Goal: Information Seeking & Learning: Learn about a topic

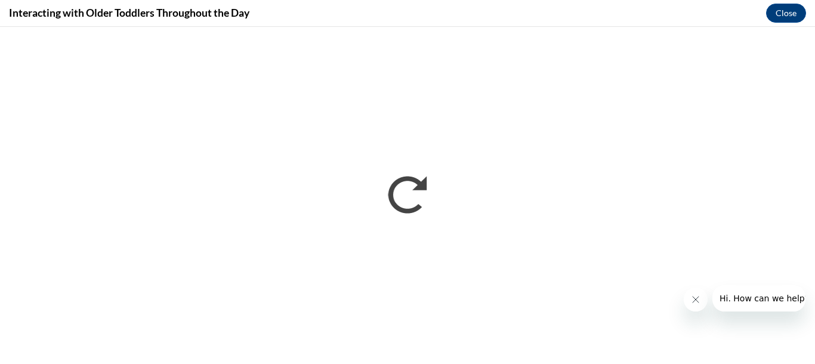
click at [696, 302] on icon "Close message from company" at bounding box center [696, 300] width 10 height 10
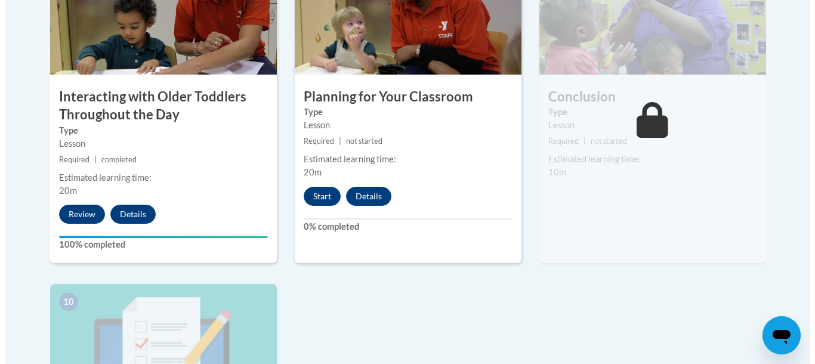
scroll to position [1106, 0]
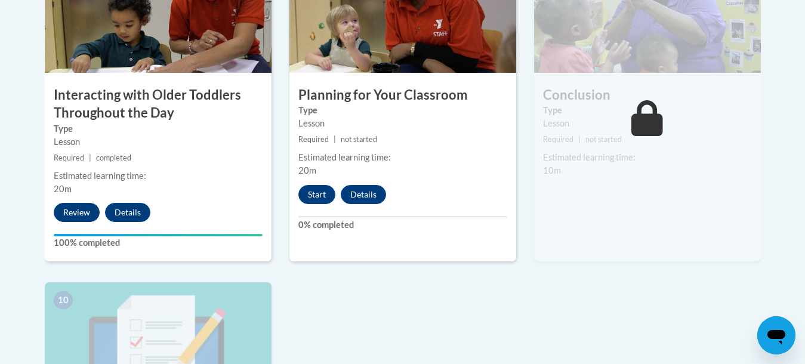
click at [604, 117] on div "Lesson" at bounding box center [647, 123] width 209 height 13
click at [323, 185] on button "Start" at bounding box center [316, 194] width 37 height 19
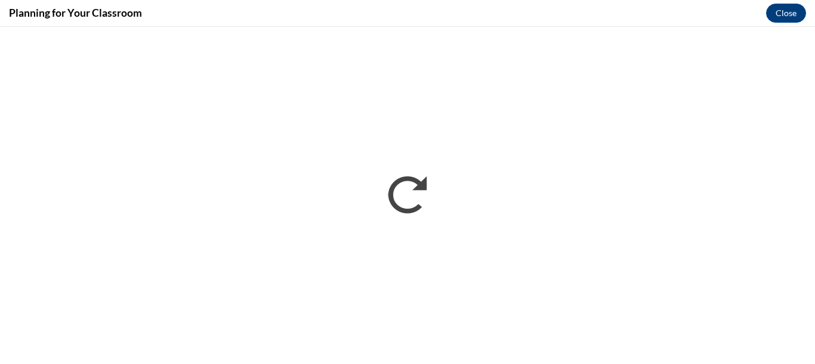
scroll to position [0, 0]
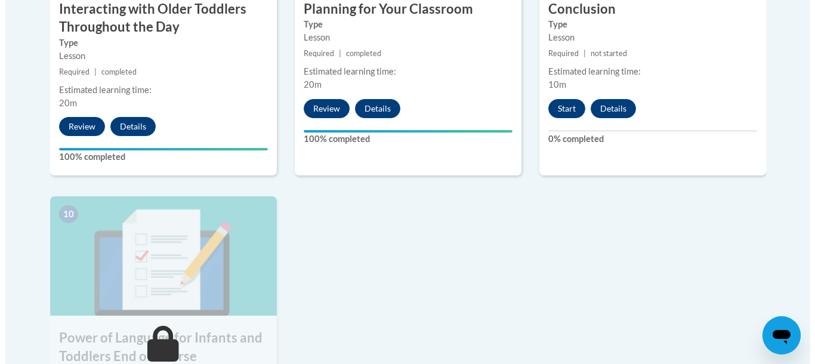
scroll to position [1193, 0]
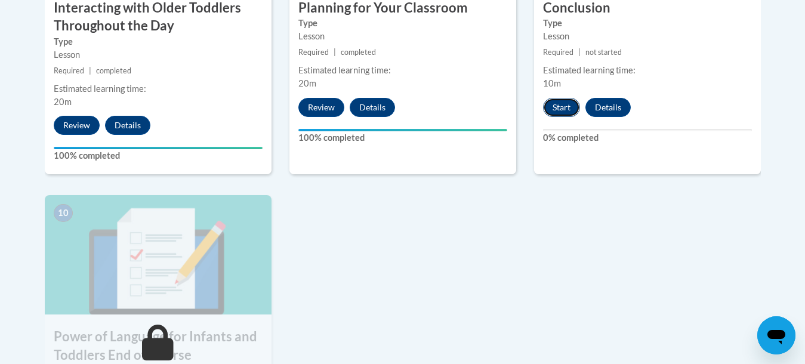
click at [562, 98] on button "Start" at bounding box center [561, 107] width 37 height 19
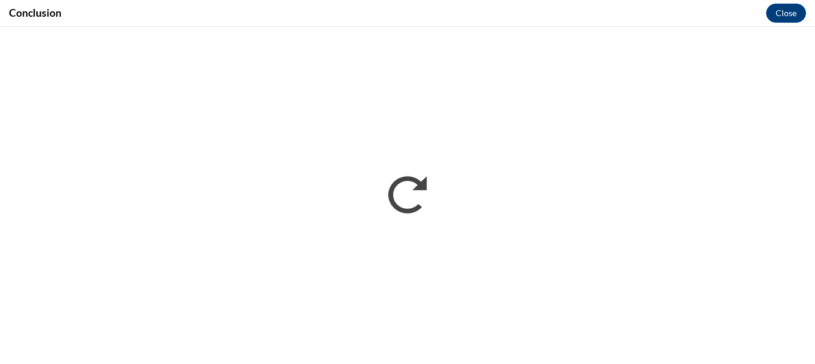
scroll to position [0, 0]
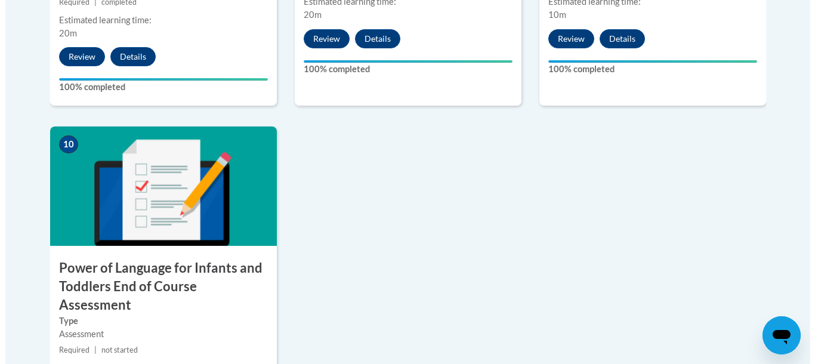
scroll to position [1307, 0]
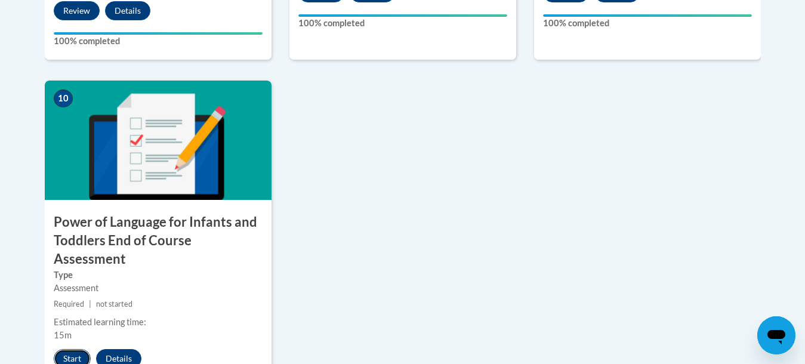
click at [68, 349] on button "Start" at bounding box center [72, 358] width 37 height 19
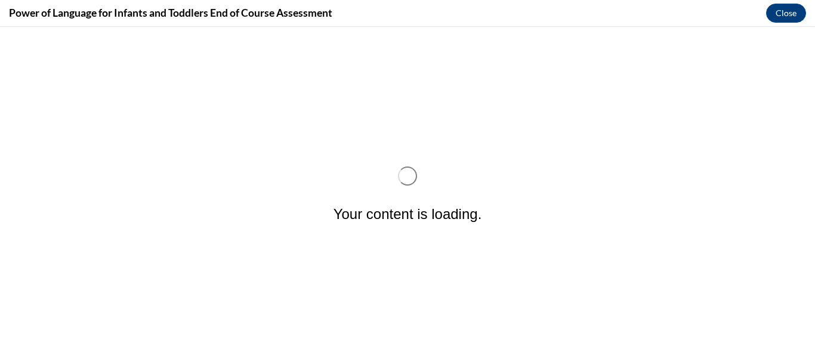
scroll to position [0, 0]
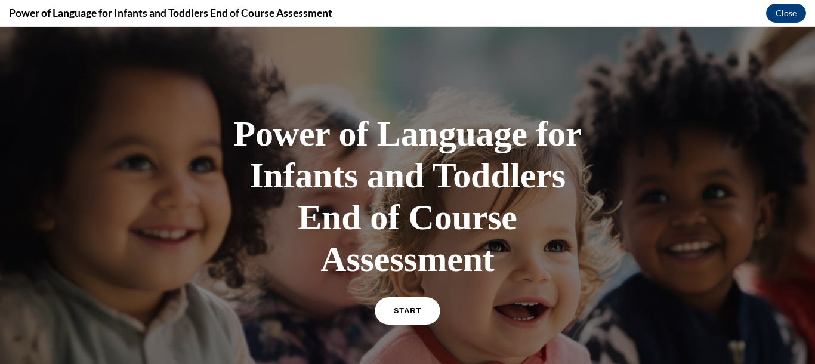
click at [404, 319] on link "START" at bounding box center [407, 310] width 65 height 27
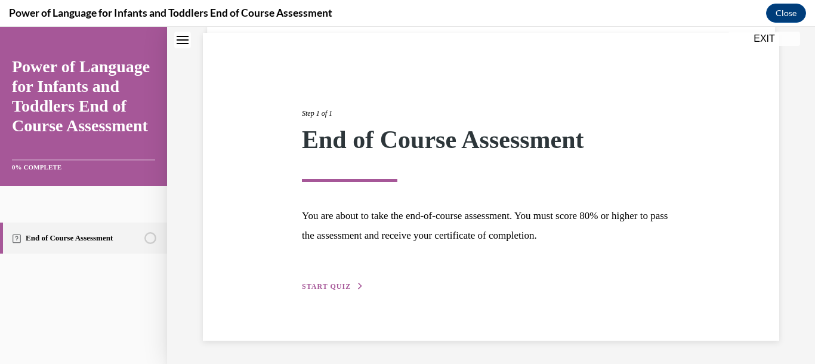
scroll to position [86, 0]
click at [312, 288] on span "START QUIZ" at bounding box center [326, 286] width 49 height 8
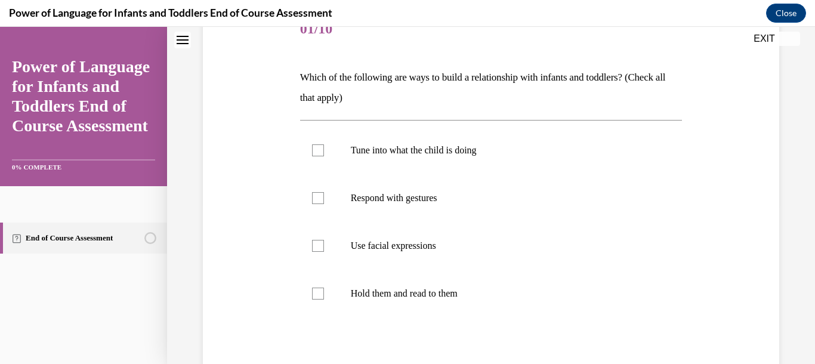
scroll to position [162, 0]
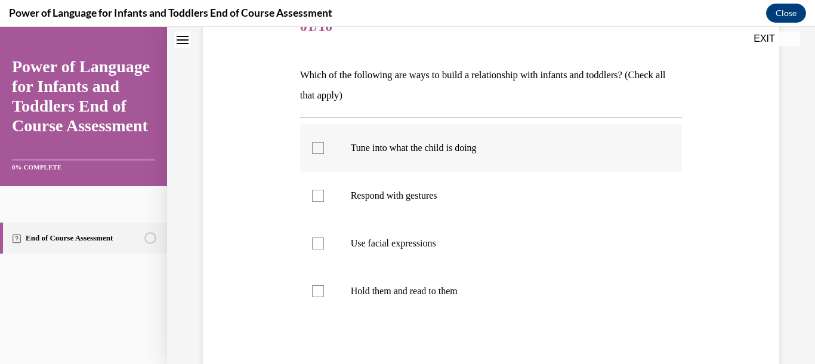
click at [318, 149] on div at bounding box center [318, 148] width 12 height 12
click at [318, 149] on input "Tune into what the child is doing" at bounding box center [318, 148] width 12 height 12
checkbox input "true"
click at [316, 194] on div at bounding box center [318, 195] width 12 height 12
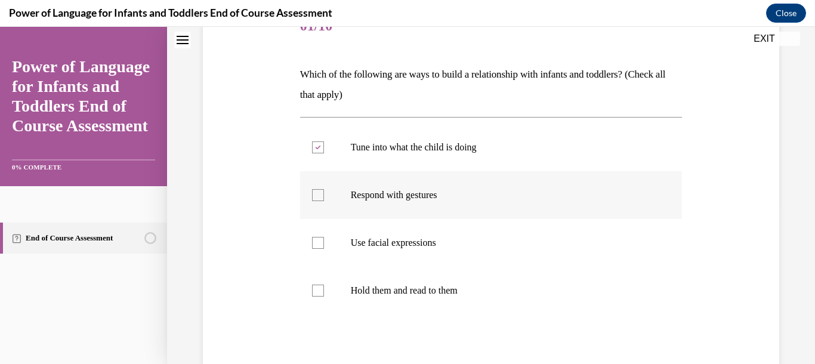
click at [316, 194] on input "Respond with gestures" at bounding box center [318, 195] width 12 height 12
checkbox input "true"
click at [318, 242] on div at bounding box center [318, 243] width 12 height 12
click at [318, 242] on input "Use facial expressions" at bounding box center [318, 243] width 12 height 12
checkbox input "true"
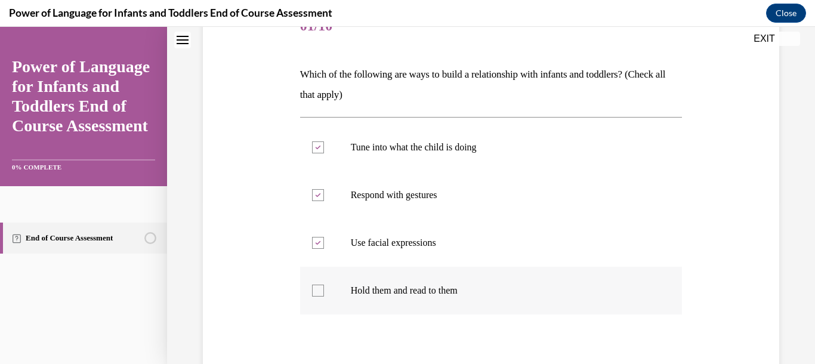
click at [316, 290] on div at bounding box center [318, 291] width 12 height 12
click at [316, 290] on input "Hold them and read to them" at bounding box center [318, 291] width 12 height 12
checkbox input "true"
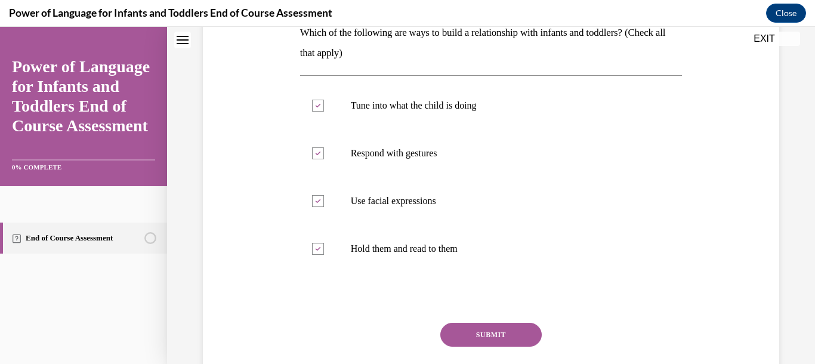
scroll to position [247, 0]
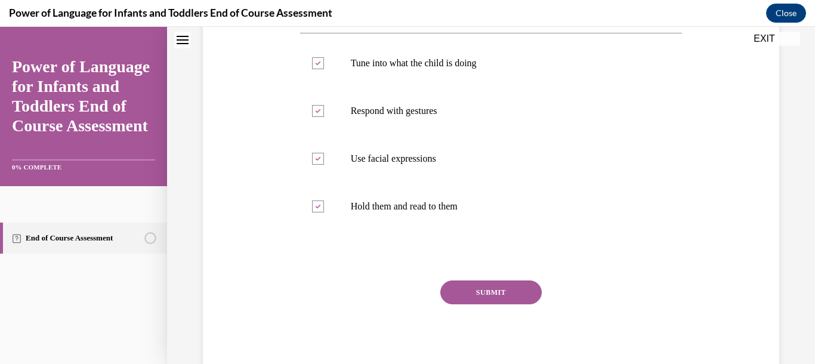
click at [489, 292] on button "SUBMIT" at bounding box center [490, 292] width 101 height 24
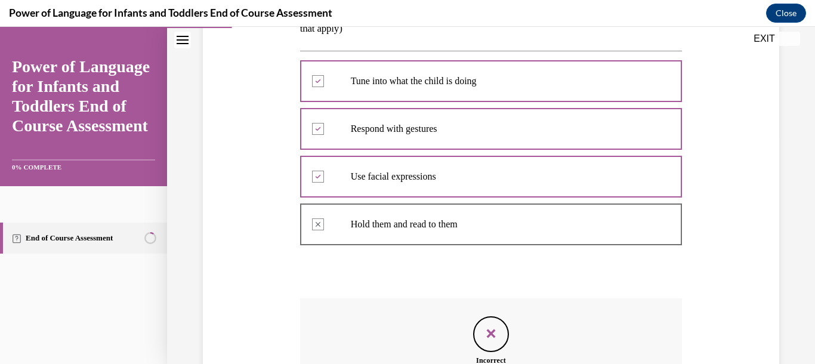
scroll to position [227, 0]
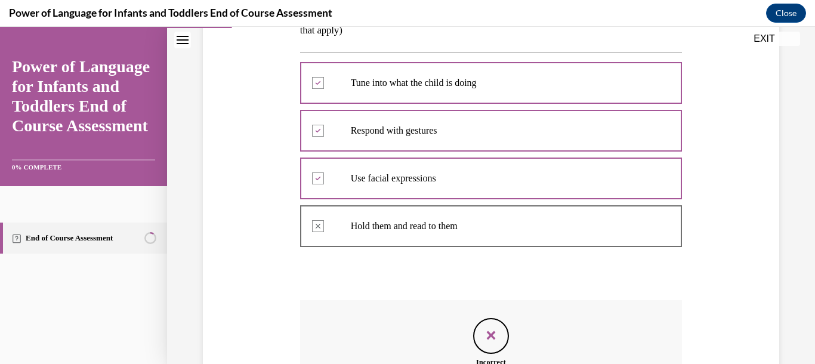
drag, startPoint x: 806, startPoint y: 357, endPoint x: 561, endPoint y: 350, distance: 245.8
click at [561, 351] on div "Incorrect That is incorrect. Please review Lesson 2, Step 4 of the course to en…" at bounding box center [491, 364] width 382 height 129
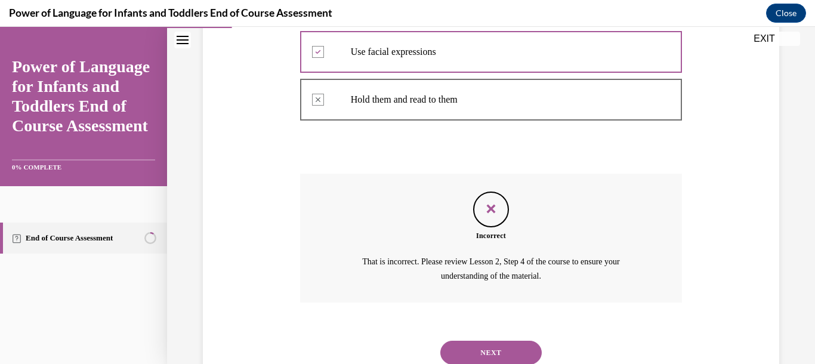
scroll to position [396, 0]
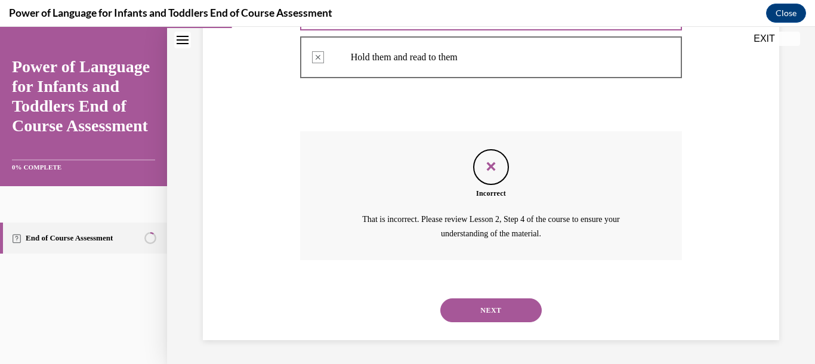
click at [480, 311] on button "NEXT" at bounding box center [490, 310] width 101 height 24
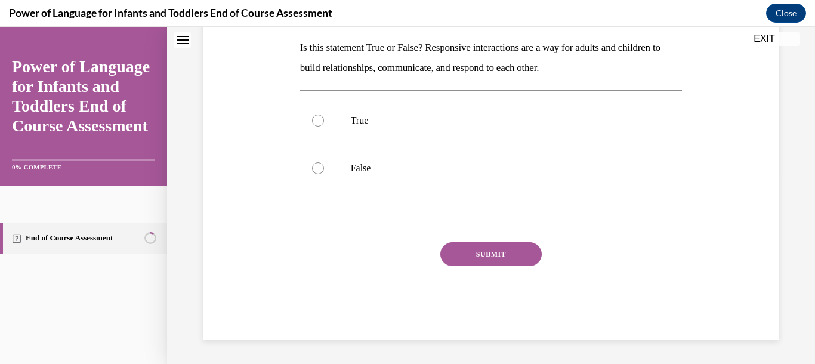
scroll to position [0, 0]
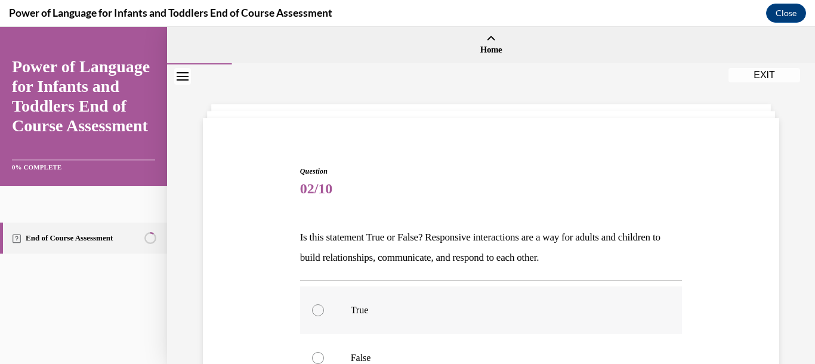
click at [316, 307] on div at bounding box center [318, 310] width 12 height 12
click at [316, 307] on input "True" at bounding box center [318, 310] width 12 height 12
radio input "true"
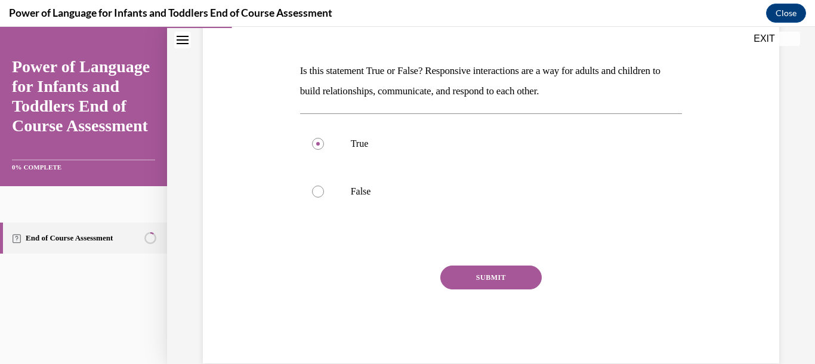
scroll to position [168, 0]
click at [486, 274] on button "SUBMIT" at bounding box center [490, 276] width 101 height 24
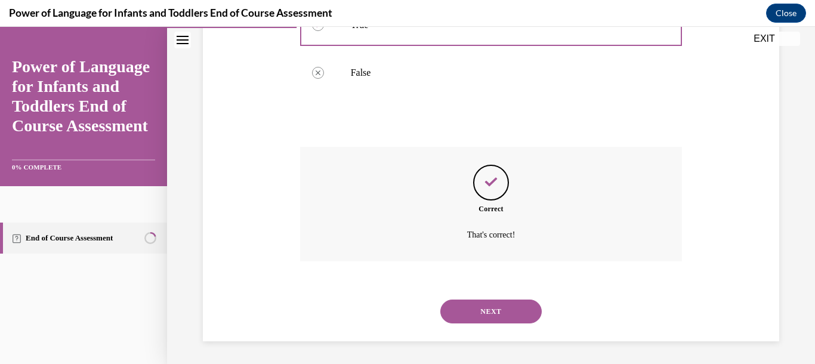
scroll to position [286, 0]
click at [498, 314] on button "NEXT" at bounding box center [490, 310] width 101 height 24
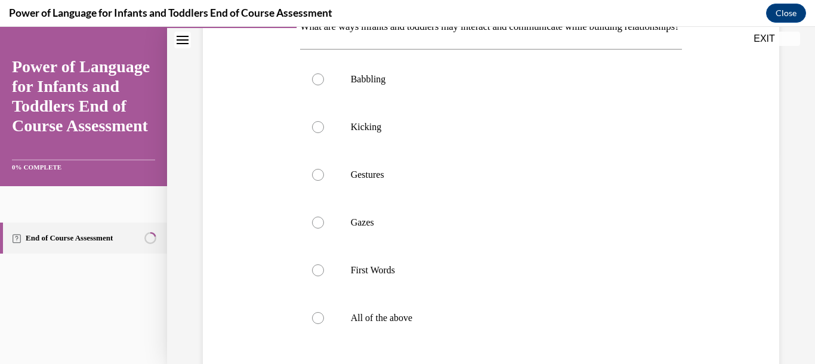
scroll to position [252, 0]
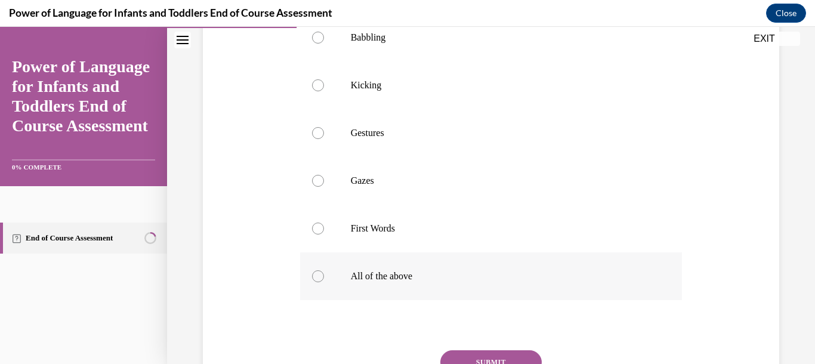
click at [319, 282] on div at bounding box center [318, 276] width 12 height 12
click at [319, 282] on input "All of the above" at bounding box center [318, 276] width 12 height 12
radio input "true"
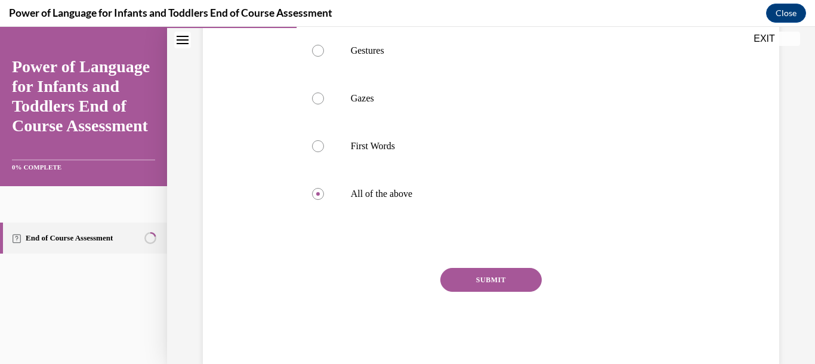
scroll to position [337, 0]
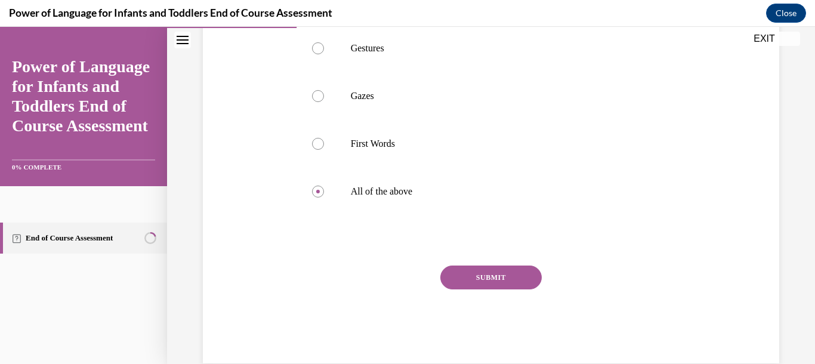
click at [478, 289] on button "SUBMIT" at bounding box center [490, 277] width 101 height 24
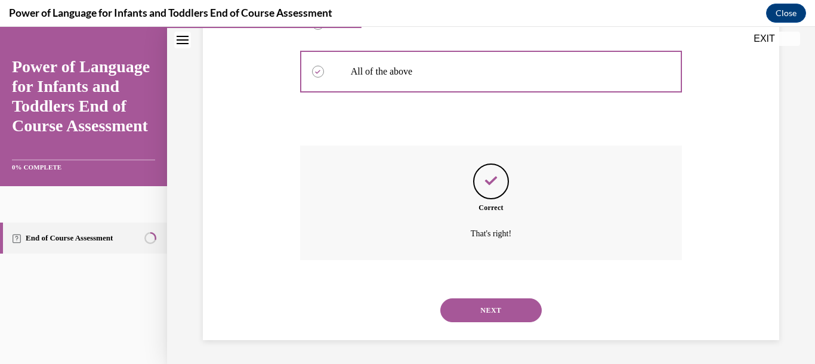
scroll to position [477, 0]
click at [488, 310] on button "NEXT" at bounding box center [490, 310] width 101 height 24
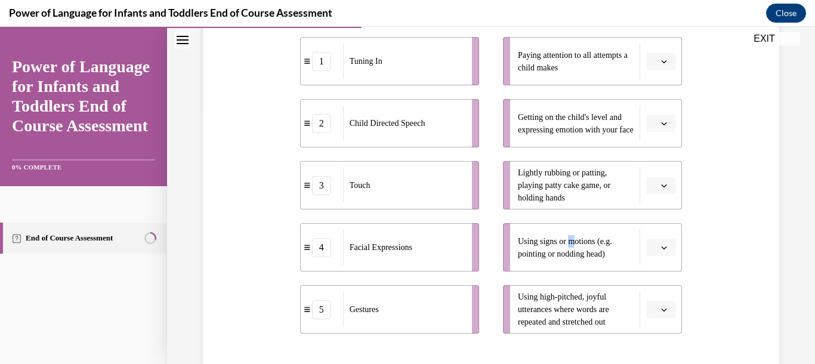
scroll to position [253, 0]
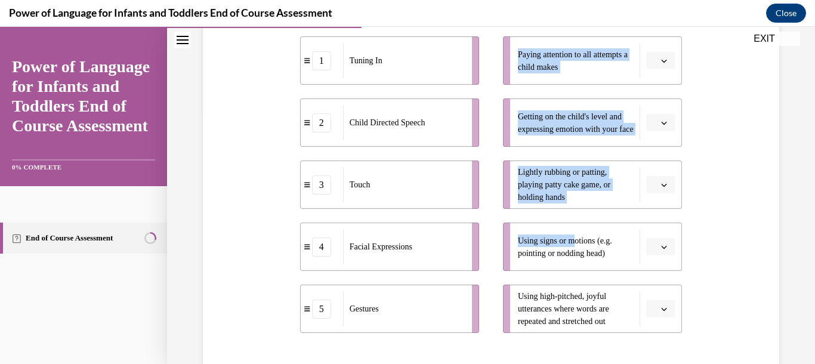
drag, startPoint x: 569, startPoint y: 242, endPoint x: 451, endPoint y: 301, distance: 132.0
click at [451, 301] on div "1 Tuning In 2 Child Directed Speech 3 Touch 4 Facial Expressions 5 Gestures Pay…" at bounding box center [491, 173] width 382 height 320
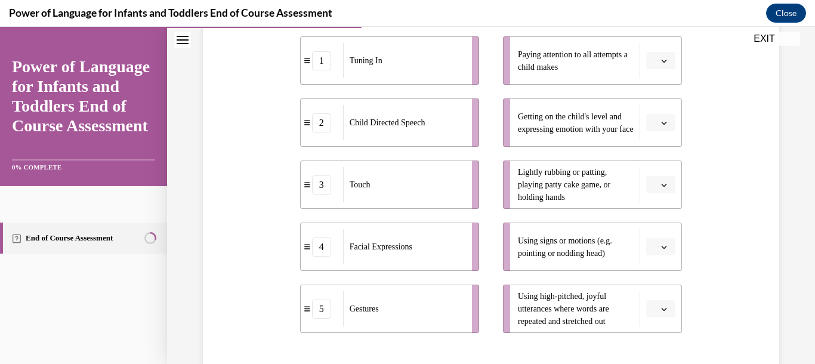
click at [734, 292] on div "Question 04/10 Please match each example with the correct element of responsive…" at bounding box center [491, 179] width 582 height 604
click at [660, 250] on span "button" at bounding box center [664, 247] width 8 height 8
click at [651, 221] on div "5" at bounding box center [651, 220] width 30 height 24
click at [661, 125] on icon "button" at bounding box center [664, 123] width 6 height 6
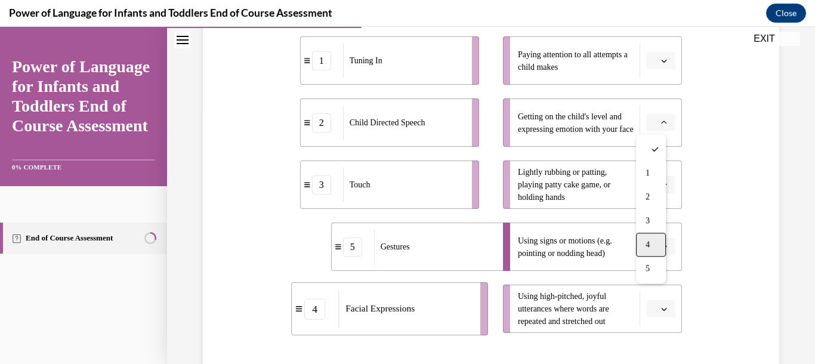
click at [648, 239] on div "4" at bounding box center [651, 245] width 30 height 24
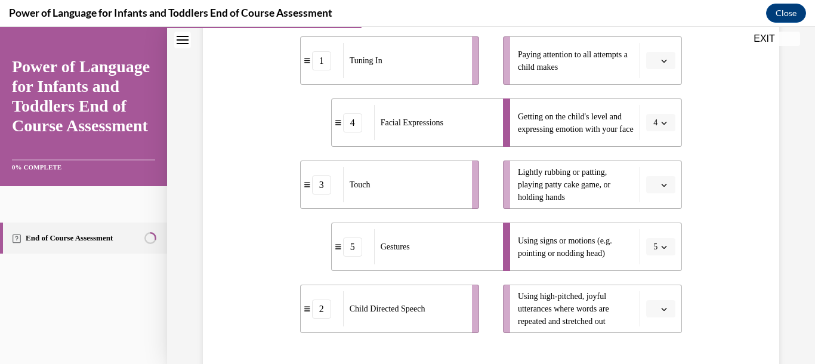
click at [661, 185] on icon "button" at bounding box center [663, 185] width 5 height 3
click at [645, 279] on div "3" at bounding box center [651, 283] width 30 height 24
click at [661, 310] on icon "button" at bounding box center [664, 309] width 6 height 6
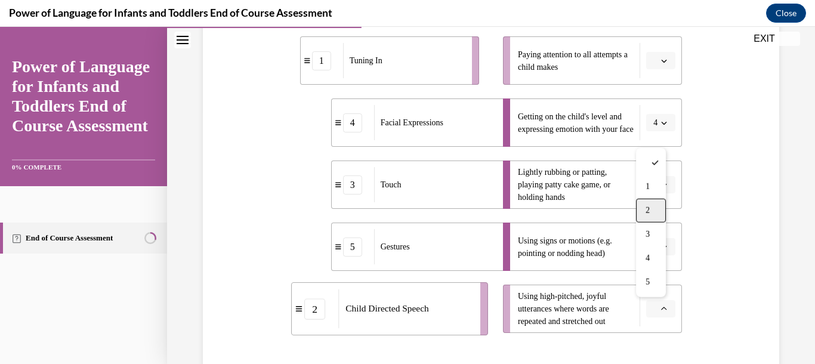
click at [648, 211] on span "2" at bounding box center [647, 211] width 4 height 10
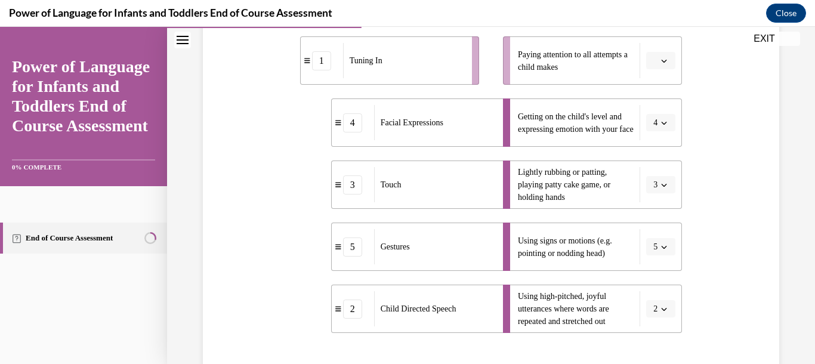
click at [661, 58] on icon "button" at bounding box center [664, 61] width 6 height 6
click at [645, 110] on span "1" at bounding box center [647, 111] width 4 height 10
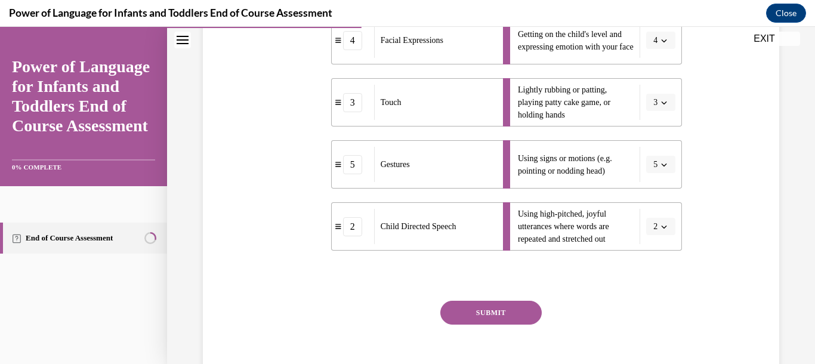
scroll to position [337, 0]
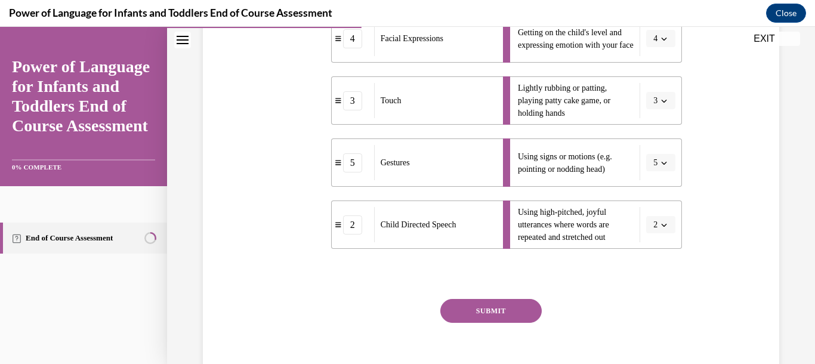
click at [496, 304] on button "SUBMIT" at bounding box center [490, 311] width 101 height 24
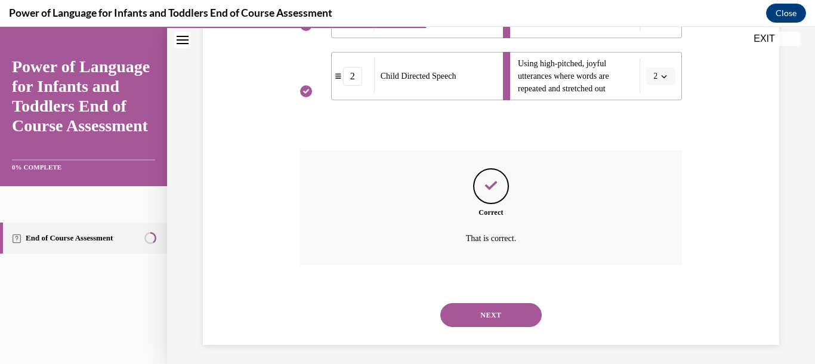
scroll to position [490, 0]
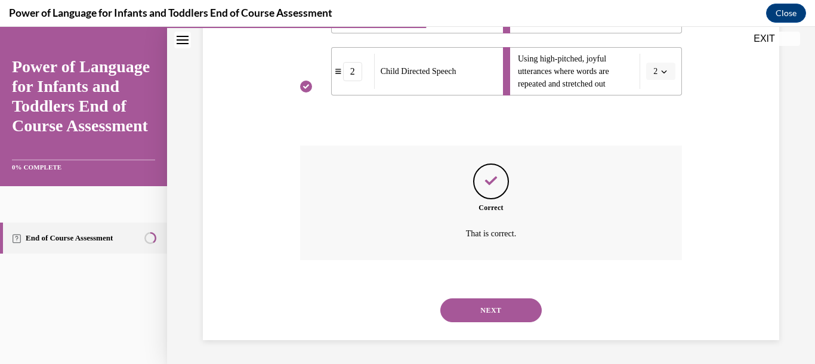
click at [493, 310] on button "NEXT" at bounding box center [490, 310] width 101 height 24
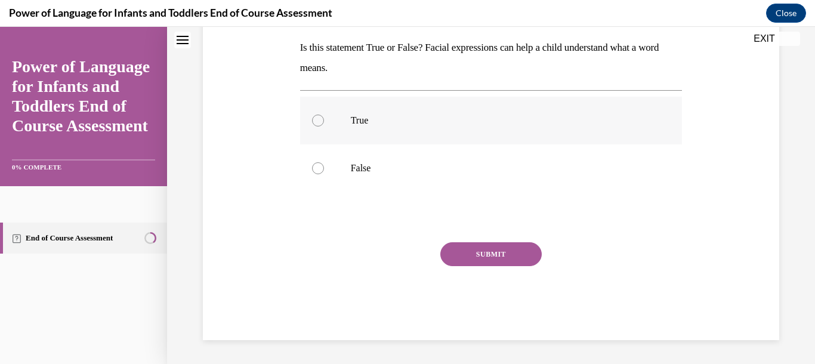
scroll to position [0, 0]
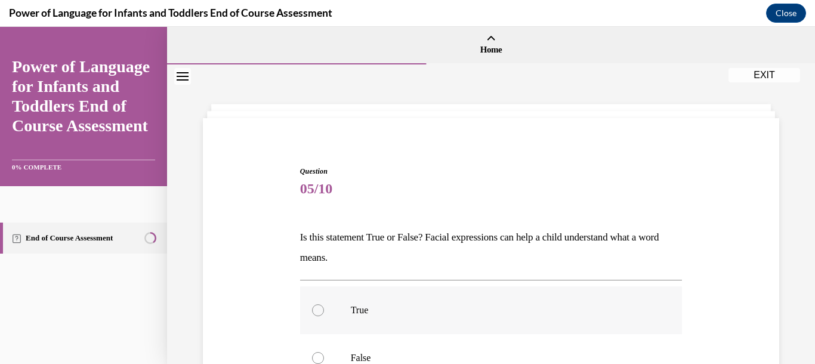
click at [316, 308] on div at bounding box center [318, 310] width 12 height 12
click at [316, 308] on input "True" at bounding box center [318, 310] width 12 height 12
radio input "true"
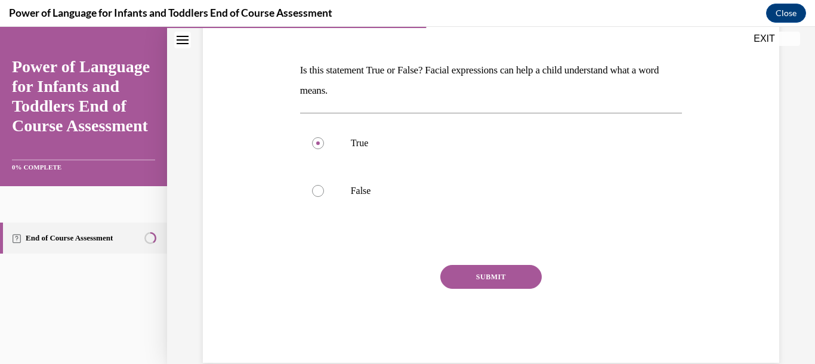
scroll to position [168, 0]
click at [483, 276] on button "SUBMIT" at bounding box center [490, 276] width 101 height 24
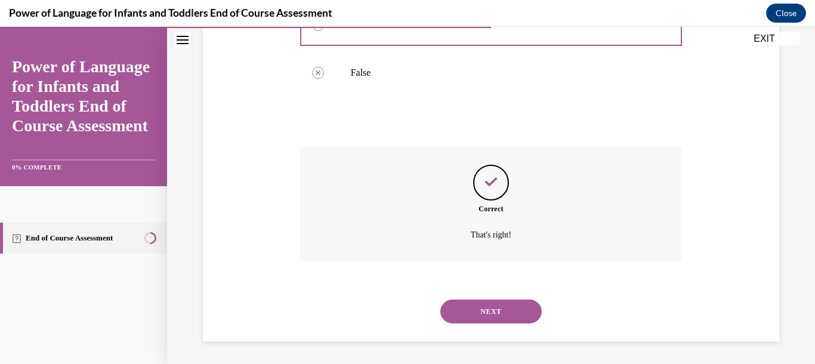
scroll to position [286, 0]
click at [492, 305] on button "NEXT" at bounding box center [490, 310] width 101 height 24
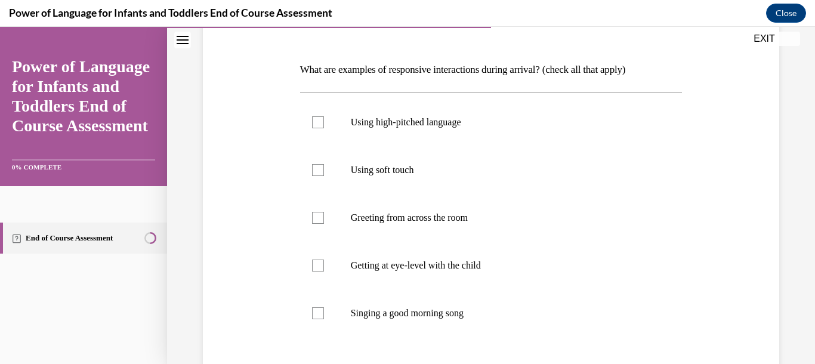
scroll to position [168, 0]
click at [314, 264] on div at bounding box center [318, 265] width 12 height 12
click at [314, 264] on input "Getting at eye-level with the child" at bounding box center [318, 265] width 12 height 12
checkbox input "true"
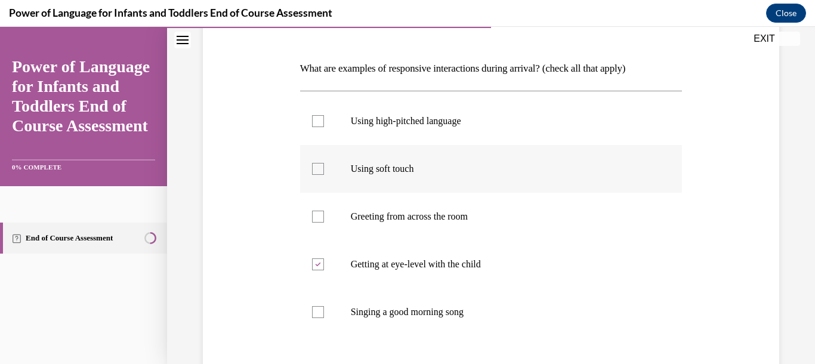
click at [312, 168] on div at bounding box center [318, 169] width 12 height 12
click at [312, 168] on input "Using soft touch" at bounding box center [318, 169] width 12 height 12
checkbox input "true"
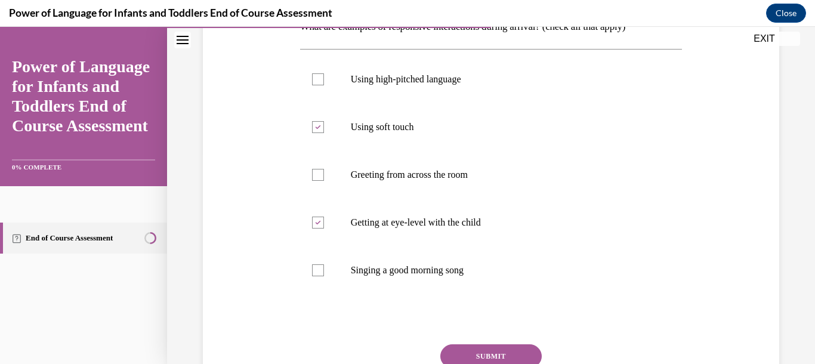
scroll to position [253, 0]
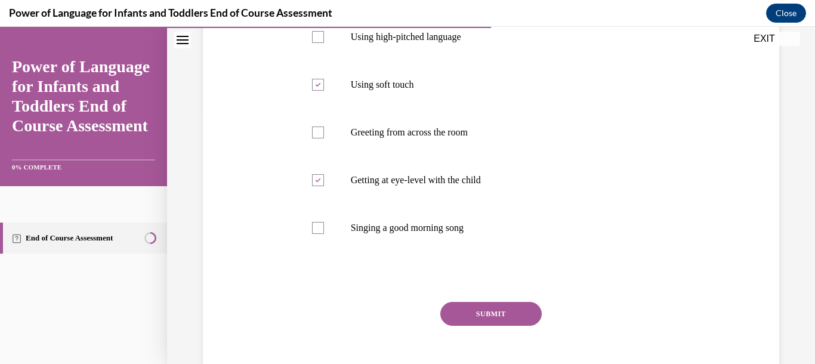
click at [502, 310] on button "SUBMIT" at bounding box center [490, 314] width 101 height 24
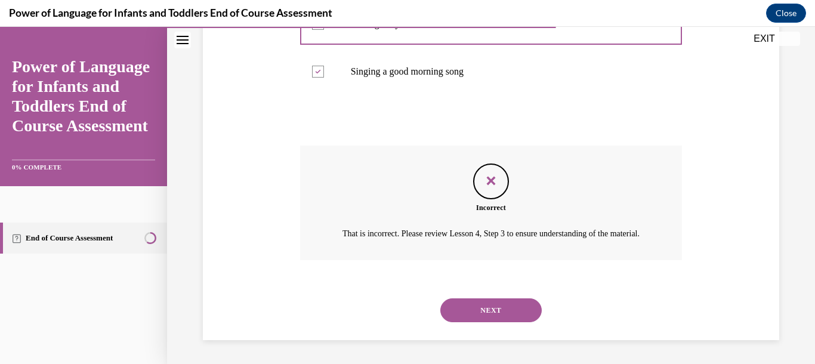
scroll to position [424, 0]
click at [769, 37] on button "EXIT" at bounding box center [764, 39] width 72 height 14
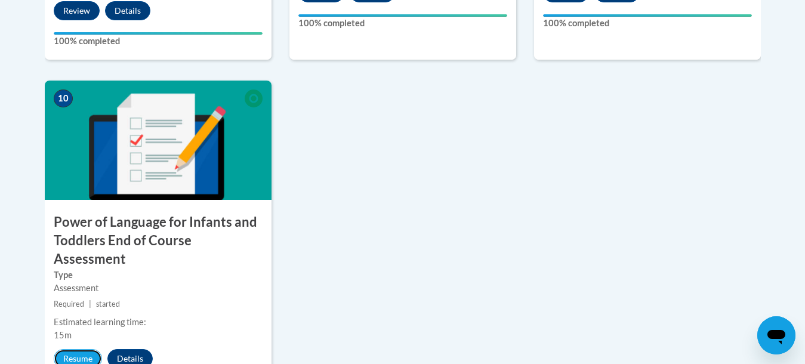
click at [70, 349] on button "Resume" at bounding box center [78, 358] width 48 height 19
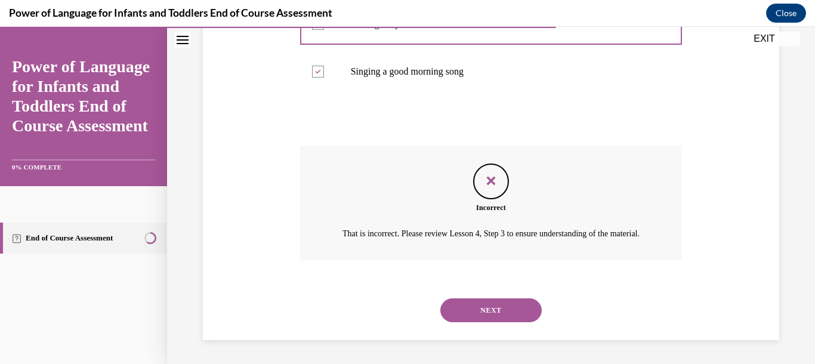
click at [470, 311] on button "NEXT" at bounding box center [490, 310] width 101 height 24
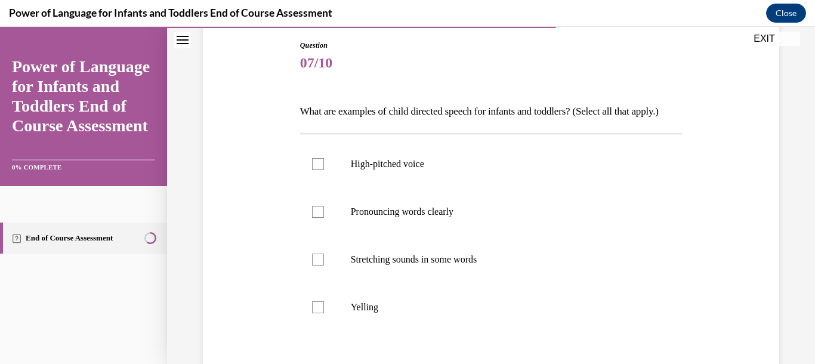
scroll to position [168, 0]
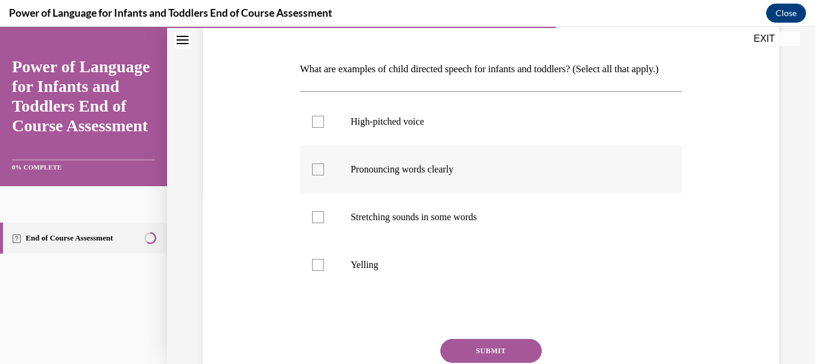
click at [317, 175] on div at bounding box center [318, 169] width 12 height 12
click at [317, 175] on input "Pronouncing words clearly" at bounding box center [318, 169] width 12 height 12
checkbox input "true"
click at [314, 222] on div at bounding box center [318, 217] width 12 height 12
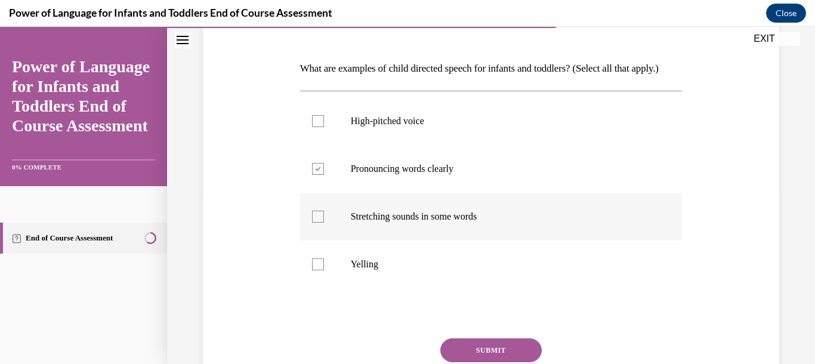
click at [314, 222] on input "Stretching sounds in some words" at bounding box center [318, 217] width 12 height 12
checkbox input "true"
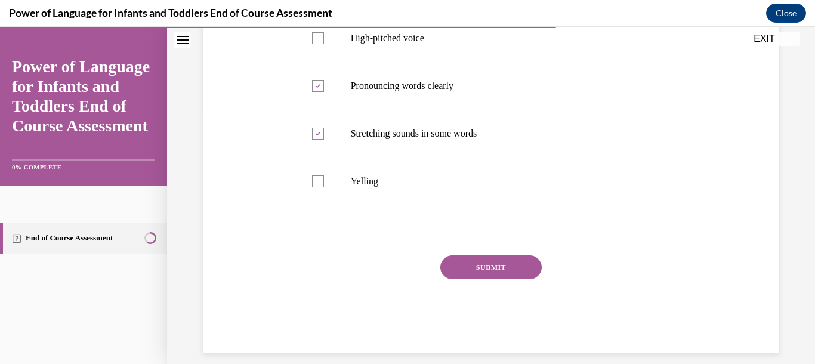
scroll to position [253, 0]
click at [451, 278] on button "SUBMIT" at bounding box center [490, 266] width 101 height 24
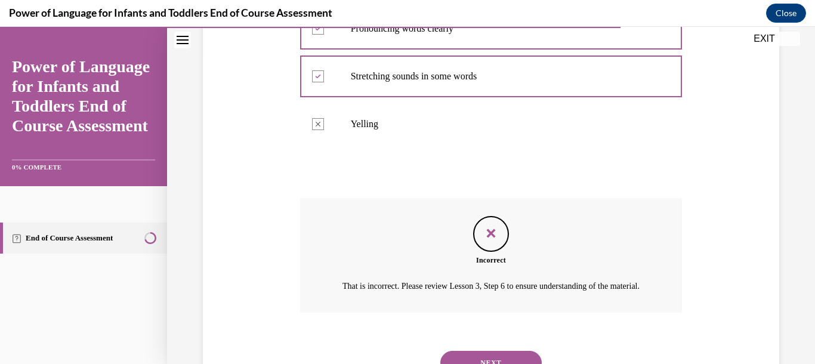
scroll to position [396, 0]
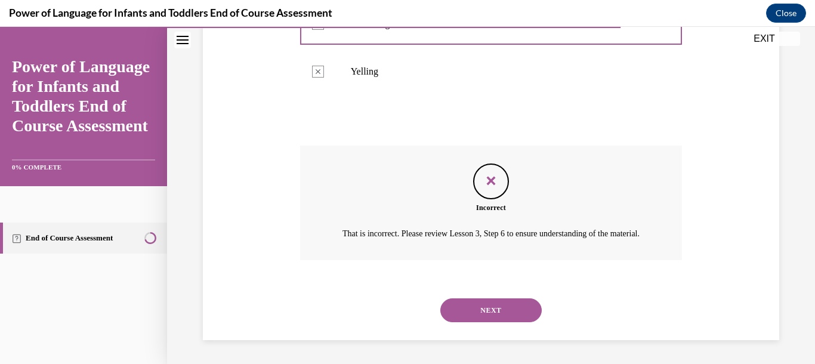
drag, startPoint x: 814, startPoint y: 33, endPoint x: 570, endPoint y: 44, distance: 244.2
click at [570, 48] on label "Yelling" at bounding box center [491, 72] width 382 height 48
drag, startPoint x: 809, startPoint y: 31, endPoint x: 477, endPoint y: 101, distance: 338.9
click at [477, 113] on div at bounding box center [491, 120] width 382 height 14
click at [499, 308] on button "NEXT" at bounding box center [490, 310] width 101 height 24
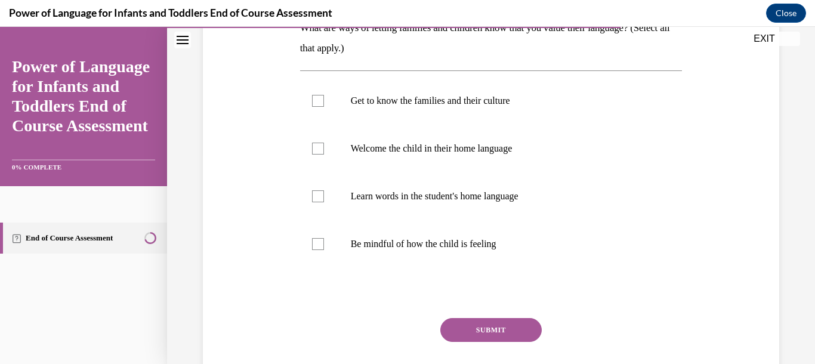
scroll to position [211, 0]
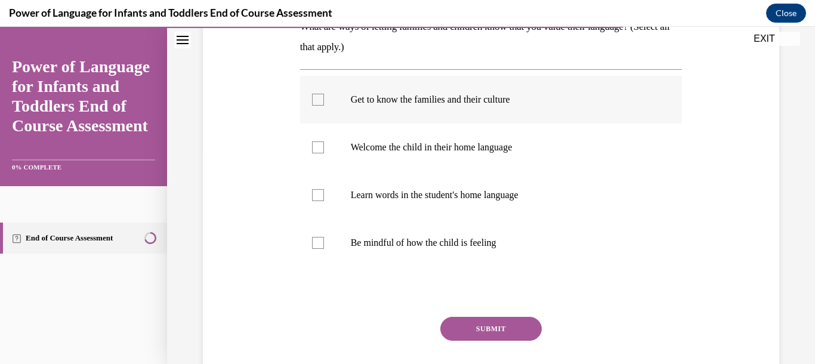
click at [316, 99] on div at bounding box center [318, 100] width 12 height 12
click at [316, 99] on input "Get to know the families and their culture" at bounding box center [318, 100] width 12 height 12
checkbox input "true"
click at [316, 149] on div at bounding box center [318, 147] width 12 height 12
click at [316, 149] on input "Welcome the child in their home language" at bounding box center [318, 147] width 12 height 12
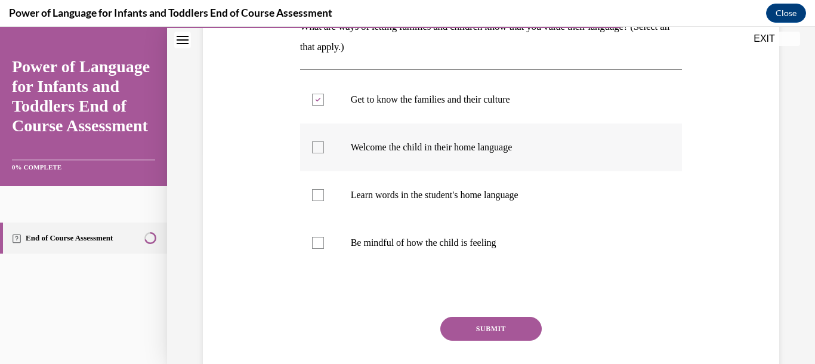
checkbox input "true"
click at [317, 189] on div at bounding box center [318, 195] width 12 height 12
click at [317, 189] on input "Learn words in the student's home language" at bounding box center [318, 195] width 12 height 12
checkbox input "true"
click at [317, 245] on div at bounding box center [318, 243] width 12 height 12
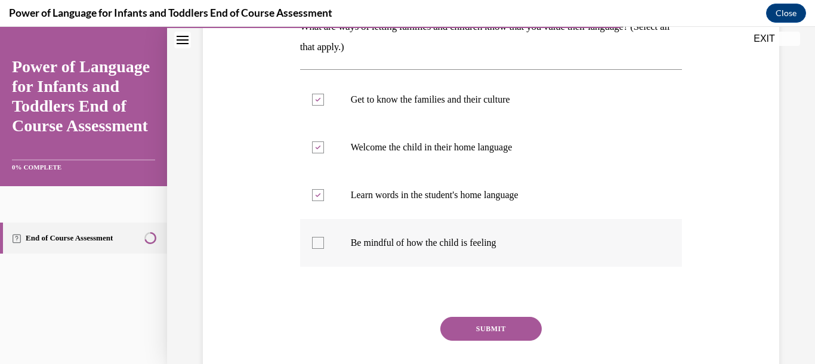
click at [317, 245] on input "Be mindful of how the child is feeling" at bounding box center [318, 243] width 12 height 12
checkbox input "true"
click at [471, 324] on button "SUBMIT" at bounding box center [490, 329] width 101 height 24
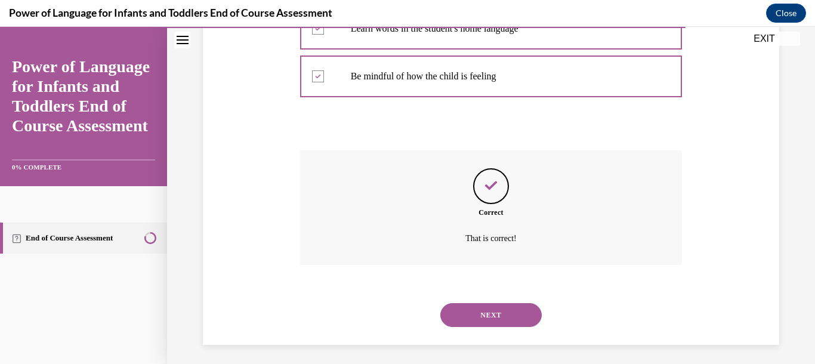
scroll to position [382, 0]
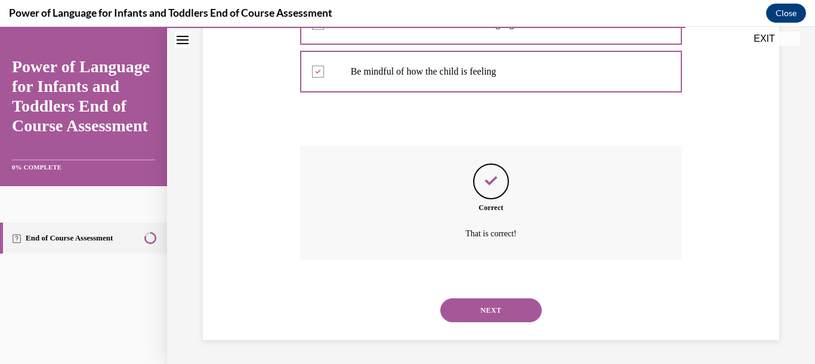
click at [489, 308] on button "NEXT" at bounding box center [490, 310] width 101 height 24
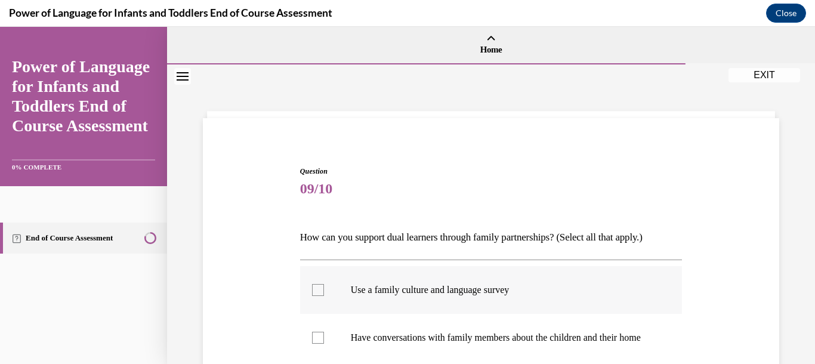
click at [316, 290] on div at bounding box center [318, 290] width 12 height 12
click at [316, 290] on input "Use a family culture and language survey" at bounding box center [318, 290] width 12 height 12
checkbox input "true"
click at [316, 344] on div at bounding box center [318, 338] width 12 height 12
click at [316, 344] on input "Have conversations with family members about the children and their home" at bounding box center [318, 338] width 12 height 12
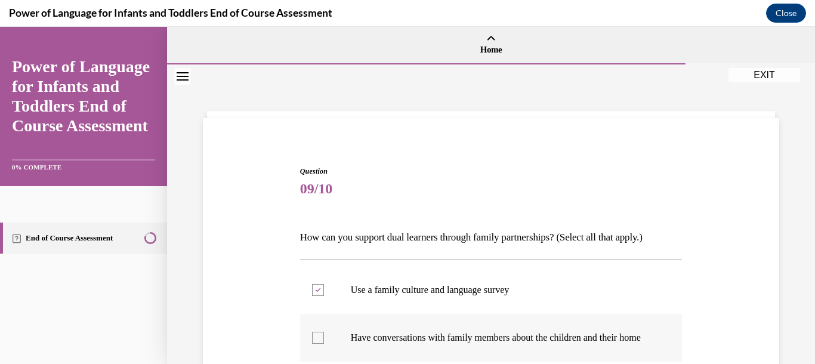
checkbox input "true"
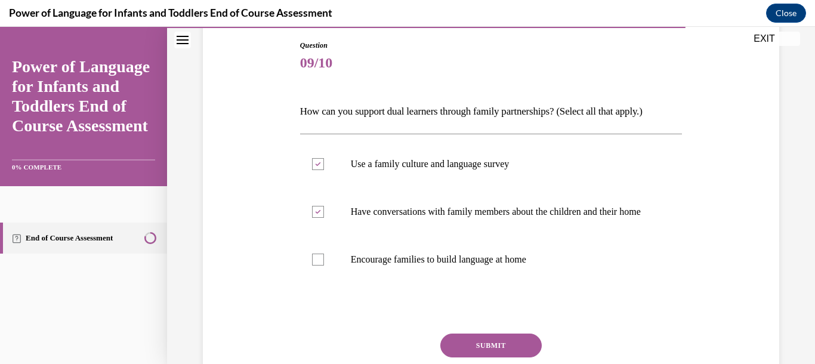
scroll to position [168, 0]
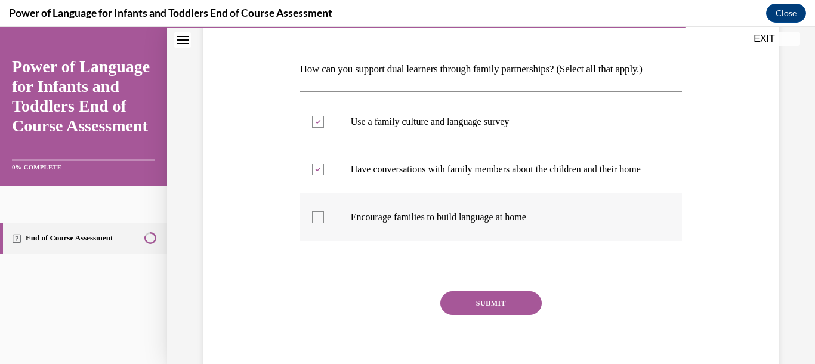
click at [314, 223] on div at bounding box center [318, 217] width 12 height 12
click at [314, 223] on input "Encourage families to build language at home" at bounding box center [318, 217] width 12 height 12
checkbox input "true"
click at [486, 313] on button "SUBMIT" at bounding box center [490, 302] width 101 height 24
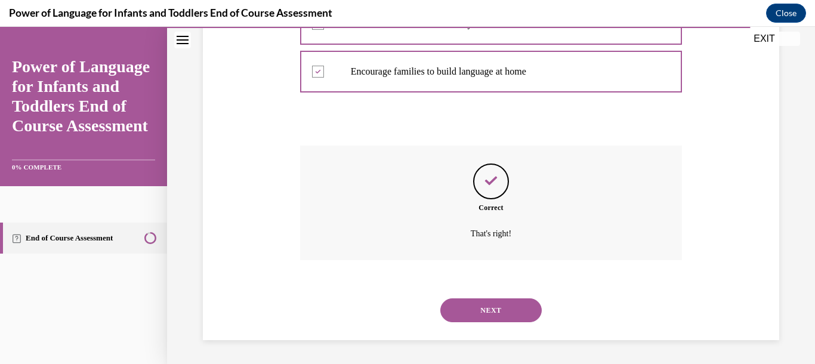
scroll to position [326, 0]
click at [487, 311] on button "NEXT" at bounding box center [490, 310] width 101 height 24
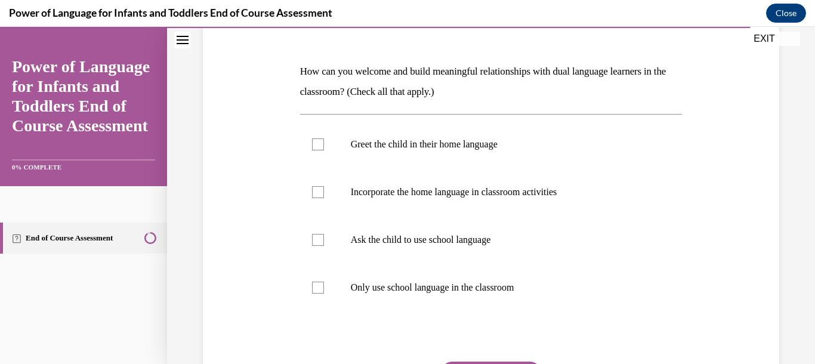
scroll to position [168, 0]
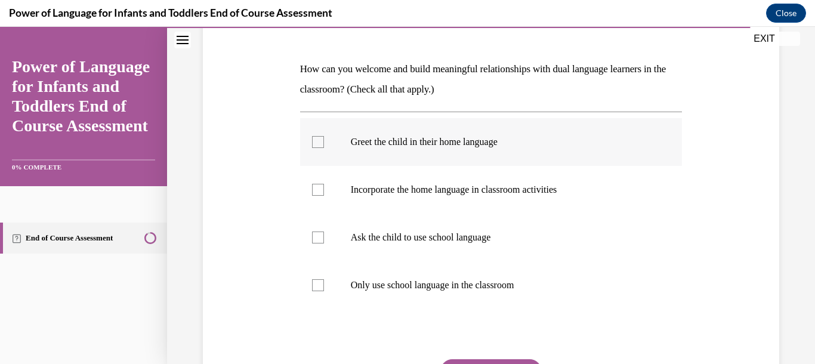
click at [314, 143] on div at bounding box center [318, 142] width 12 height 12
click at [314, 143] on input "Greet the child in their home language" at bounding box center [318, 142] width 12 height 12
checkbox input "true"
click at [321, 186] on div at bounding box center [318, 189] width 12 height 12
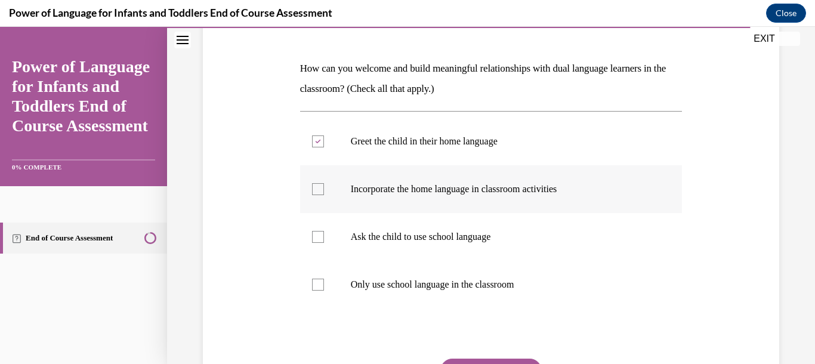
click at [321, 186] on input "Incorporate the home language in classroom activities" at bounding box center [318, 189] width 12 height 12
click at [319, 186] on div at bounding box center [318, 189] width 12 height 12
click at [319, 186] on input "Incorporate the home language in classroom activities" at bounding box center [318, 189] width 12 height 12
checkbox input "false"
click at [313, 233] on div at bounding box center [318, 237] width 12 height 12
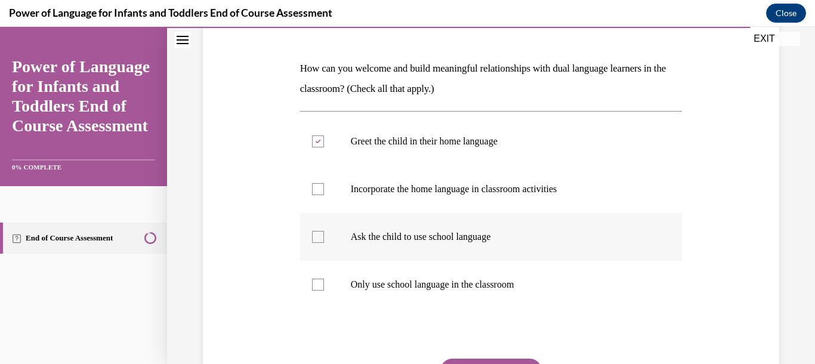
click at [313, 233] on input "Ask the child to use school language" at bounding box center [318, 237] width 12 height 12
checkbox input "true"
click at [316, 187] on div at bounding box center [318, 189] width 12 height 12
click at [316, 187] on input "Incorporate the home language in classroom activities" at bounding box center [318, 189] width 12 height 12
checkbox input "true"
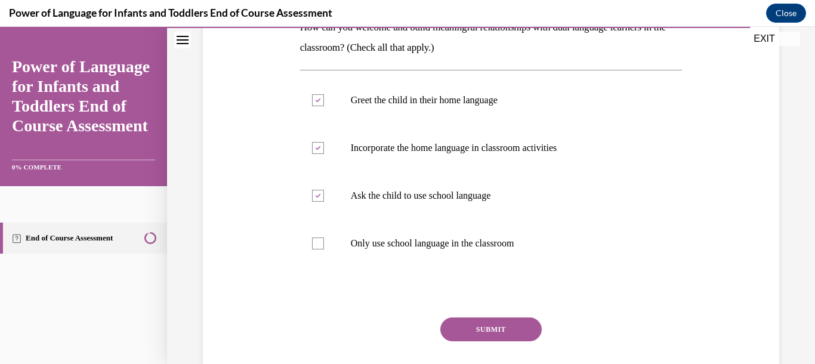
scroll to position [211, 0]
click at [479, 333] on button "SUBMIT" at bounding box center [490, 329] width 101 height 24
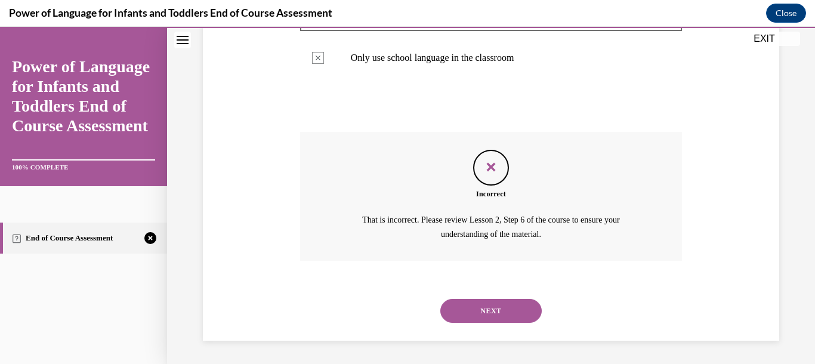
scroll to position [396, 0]
click at [526, 299] on button "NEXT" at bounding box center [490, 310] width 101 height 24
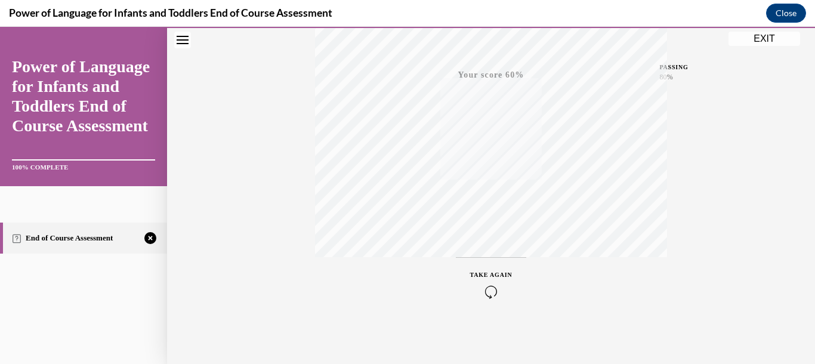
scroll to position [274, 0]
click at [484, 270] on div "TAKE AGAIN" at bounding box center [491, 284] width 42 height 28
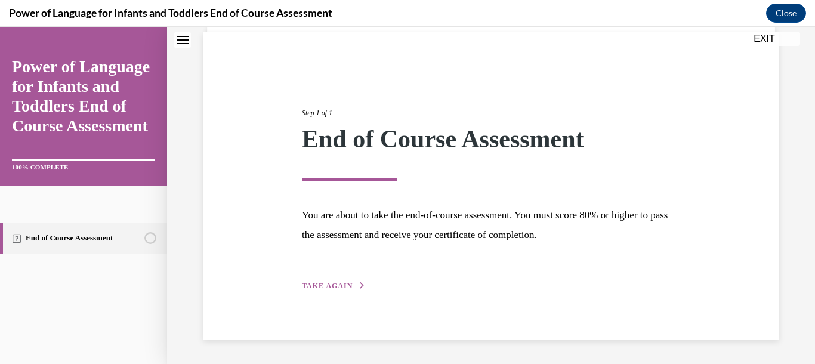
scroll to position [86, 0]
click at [319, 283] on span "TAKE AGAIN" at bounding box center [327, 286] width 51 height 8
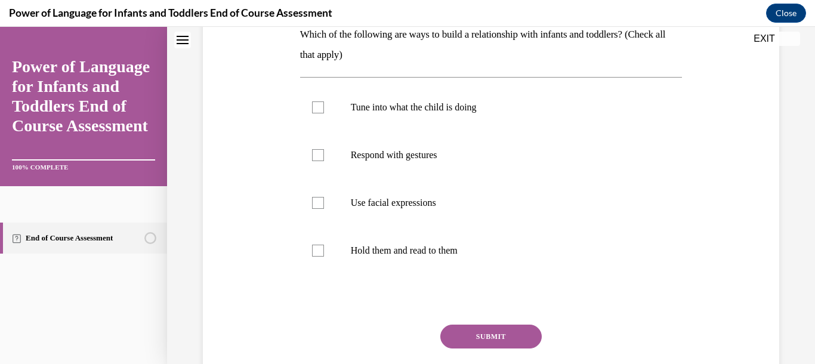
scroll to position [205, 0]
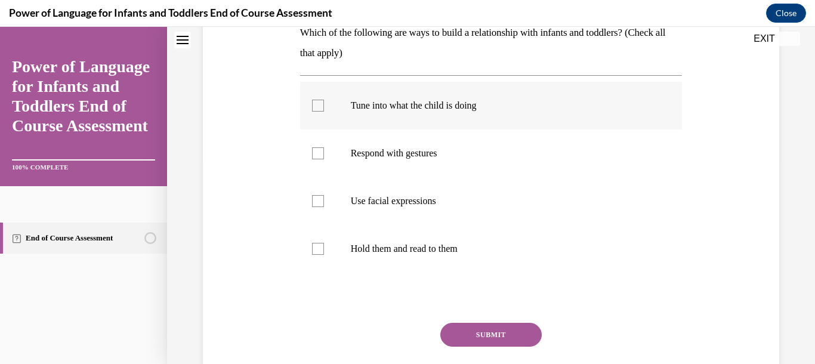
click at [312, 109] on div at bounding box center [318, 106] width 12 height 12
click at [312, 109] on input "Tune into what the child is doing" at bounding box center [318, 106] width 12 height 12
checkbox input "true"
click at [317, 152] on div at bounding box center [318, 153] width 12 height 12
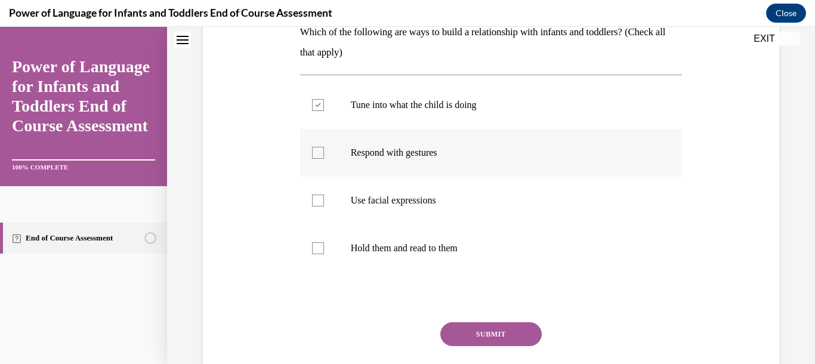
click at [317, 152] on input "Respond with gestures" at bounding box center [318, 153] width 12 height 12
checkbox input "true"
click at [316, 200] on div at bounding box center [318, 200] width 12 height 12
click at [316, 200] on input "Use facial expressions" at bounding box center [318, 200] width 12 height 12
checkbox input "true"
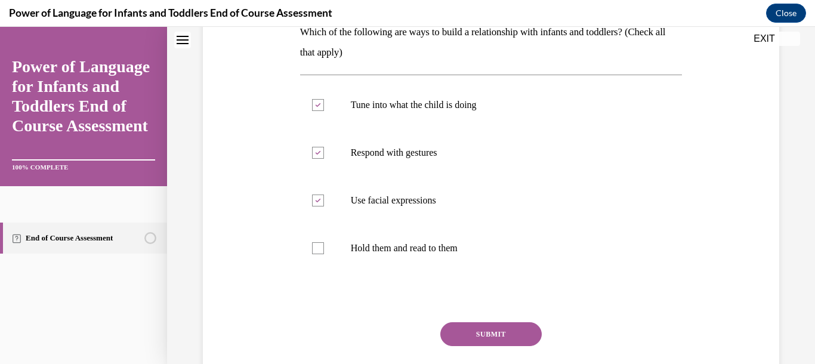
click at [487, 331] on button "SUBMIT" at bounding box center [490, 334] width 101 height 24
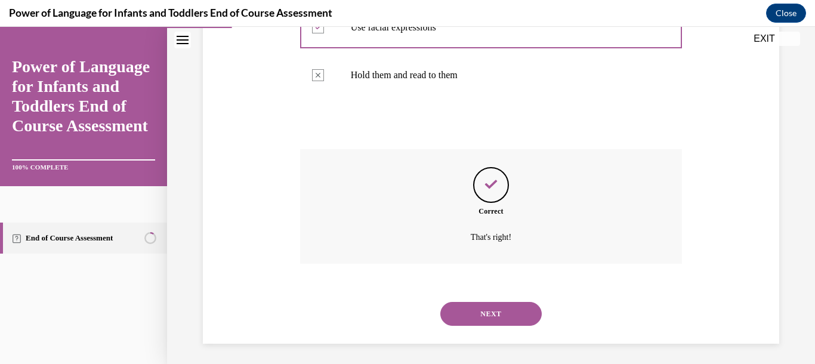
scroll to position [382, 0]
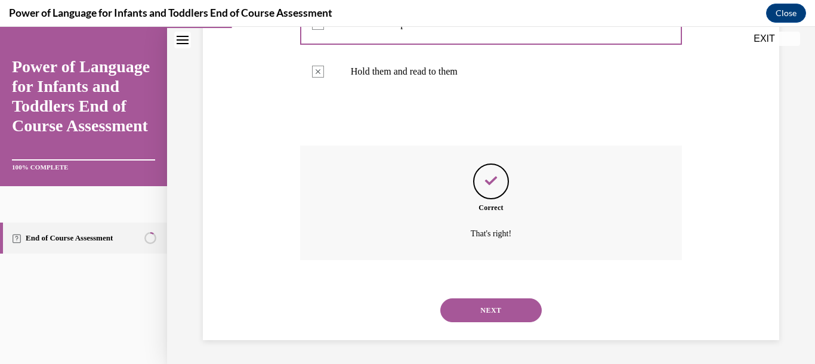
click at [484, 316] on button "NEXT" at bounding box center [490, 310] width 101 height 24
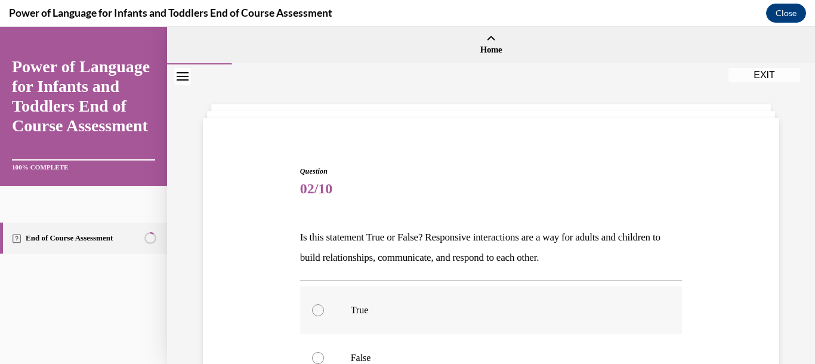
click at [314, 309] on div at bounding box center [318, 310] width 12 height 12
click at [314, 309] on input "True" at bounding box center [318, 310] width 12 height 12
radio input "true"
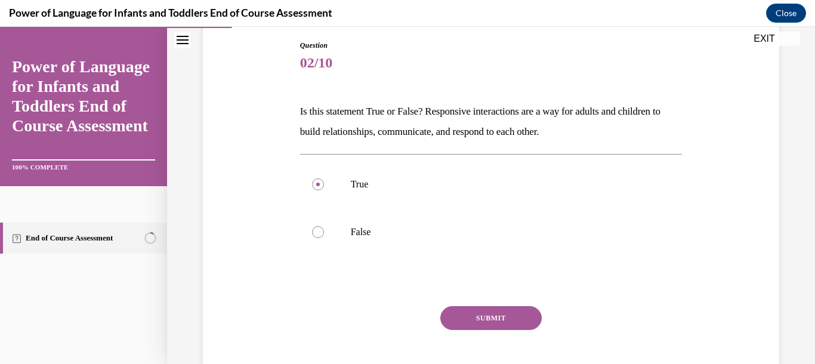
scroll to position [168, 0]
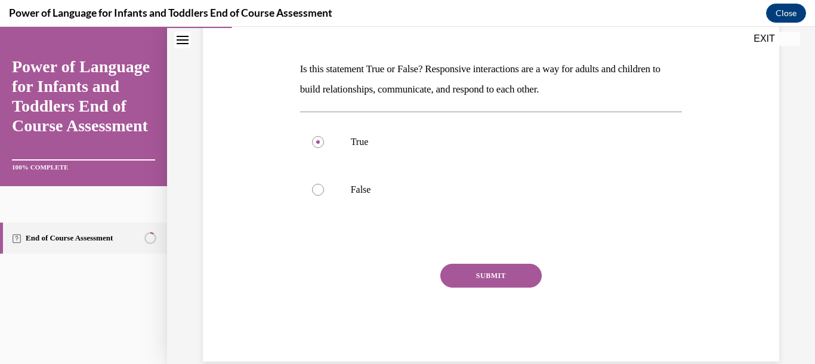
click at [483, 277] on button "SUBMIT" at bounding box center [490, 276] width 101 height 24
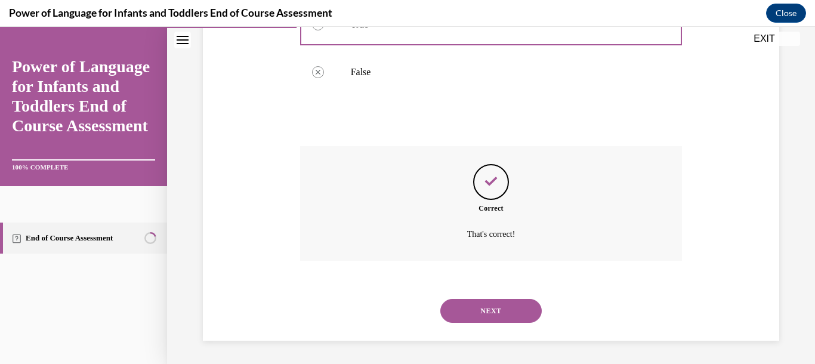
scroll to position [286, 0]
click at [486, 304] on button "NEXT" at bounding box center [490, 310] width 101 height 24
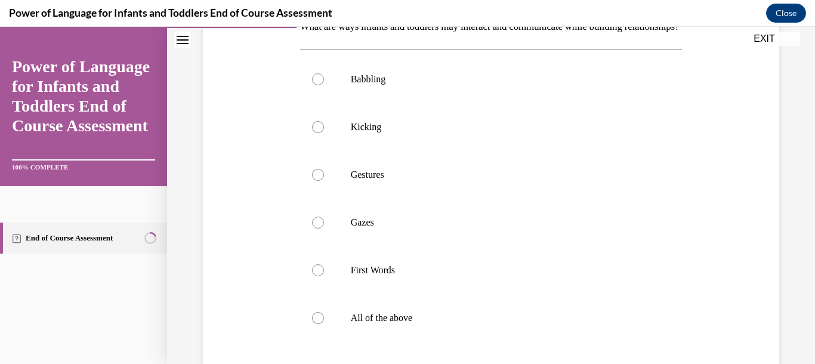
scroll to position [252, 0]
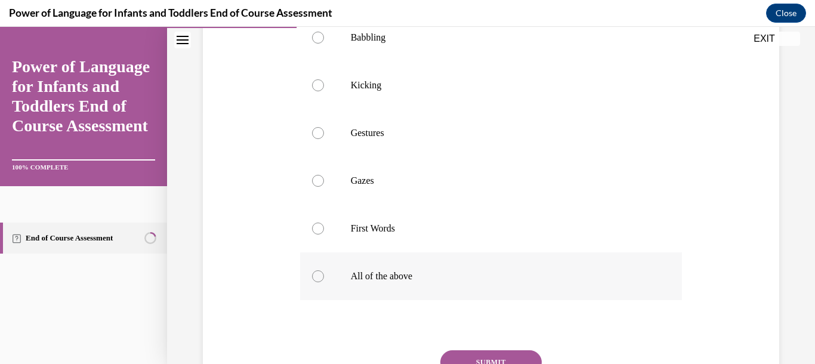
click at [314, 289] on label "All of the above" at bounding box center [491, 276] width 382 height 48
click at [314, 282] on input "All of the above" at bounding box center [318, 276] width 12 height 12
radio input "true"
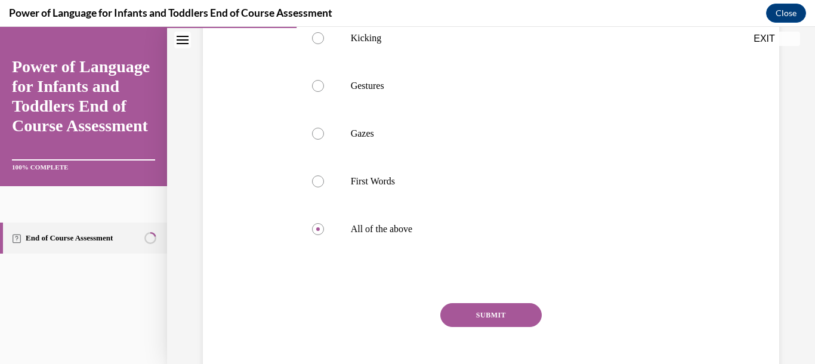
scroll to position [337, 0]
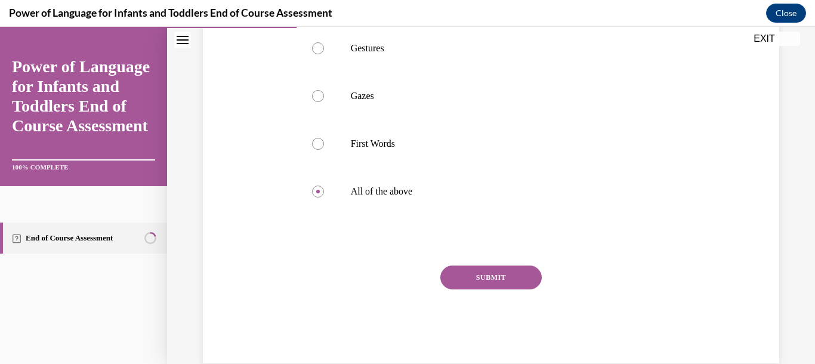
click at [497, 289] on button "SUBMIT" at bounding box center [490, 277] width 101 height 24
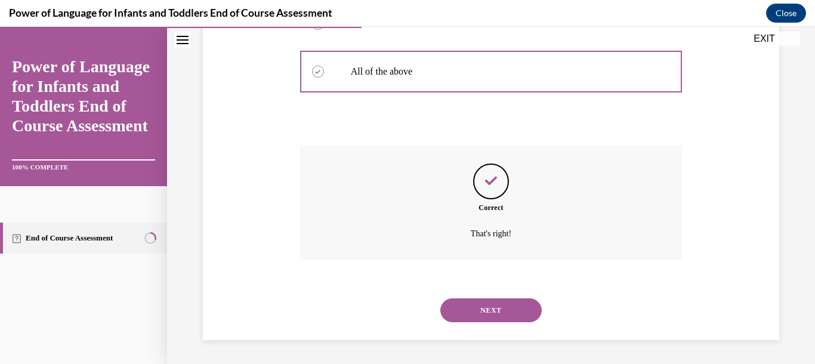
scroll to position [477, 0]
click at [490, 310] on button "NEXT" at bounding box center [490, 310] width 101 height 24
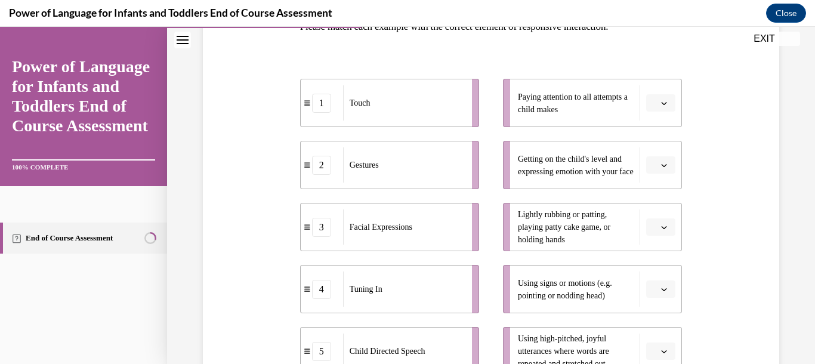
scroll to position [252, 0]
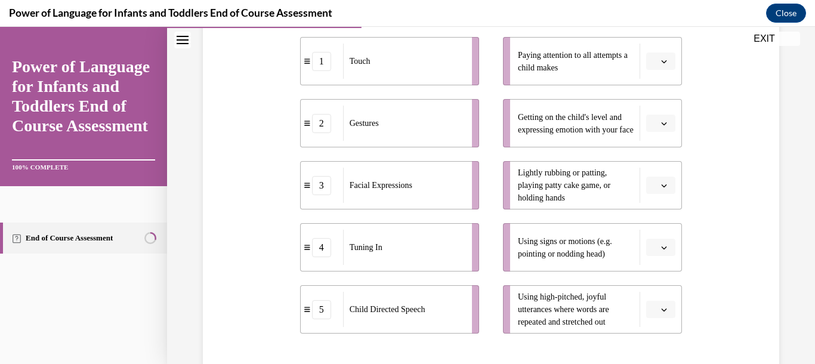
click at [661, 186] on icon "button" at bounding box center [664, 186] width 6 height 6
drag, startPoint x: 648, startPoint y: 234, endPoint x: 657, endPoint y: 236, distance: 8.4
click at [657, 236] on div "1" at bounding box center [651, 236] width 30 height 24
click at [661, 186] on icon "button" at bounding box center [664, 186] width 6 height 6
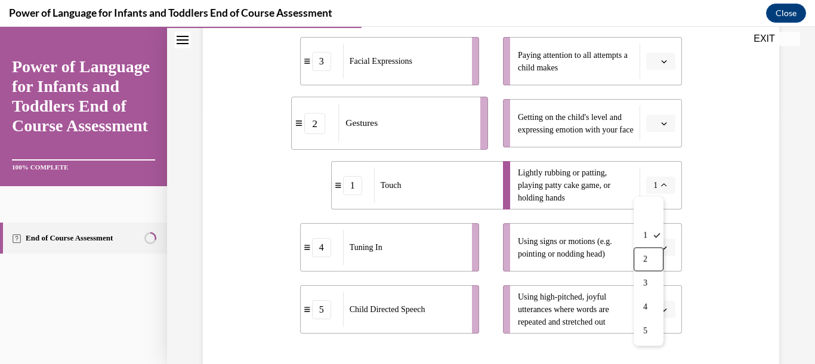
click at [697, 220] on div "Question 04/10 Please match each example with the correct element of responsive…" at bounding box center [491, 180] width 582 height 604
click at [661, 249] on icon "button" at bounding box center [664, 248] width 6 height 6
click at [653, 144] on div "2" at bounding box center [651, 149] width 30 height 24
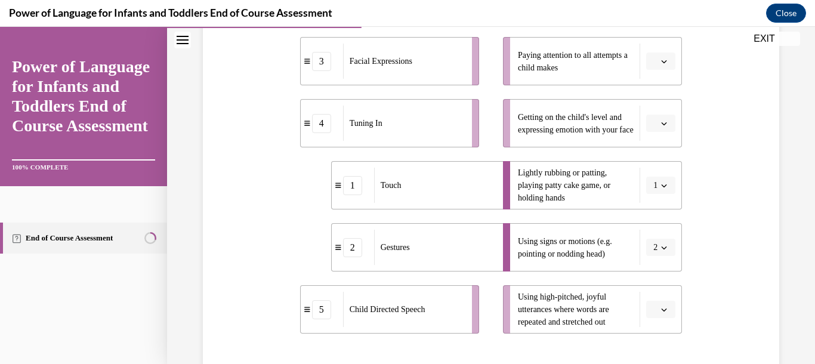
drag, startPoint x: 656, startPoint y: 61, endPoint x: 663, endPoint y: 67, distance: 8.9
click at [663, 67] on button "button" at bounding box center [660, 61] width 29 height 18
click at [645, 177] on div "4" at bounding box center [651, 183] width 30 height 24
click at [661, 123] on icon "button" at bounding box center [663, 123] width 5 height 3
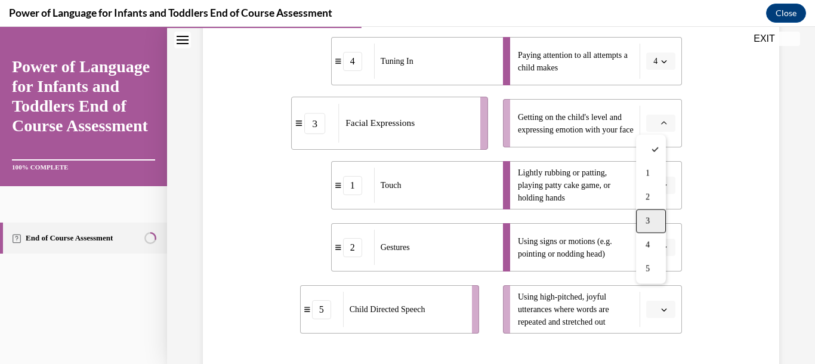
click at [648, 218] on span "3" at bounding box center [647, 222] width 4 height 10
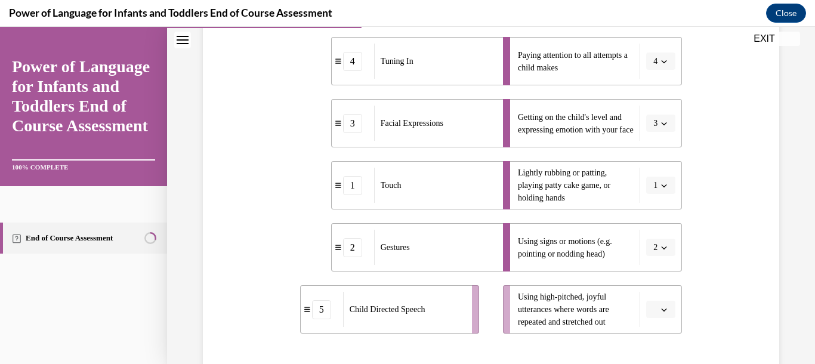
click at [661, 308] on icon "button" at bounding box center [664, 310] width 6 height 6
click at [648, 281] on span "5" at bounding box center [647, 282] width 4 height 10
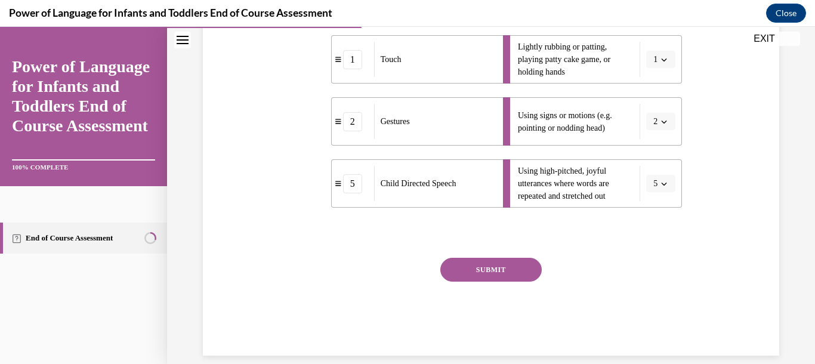
scroll to position [379, 0]
drag, startPoint x: 482, startPoint y: 267, endPoint x: 460, endPoint y: 271, distance: 22.6
click at [460, 271] on button "SUBMIT" at bounding box center [490, 269] width 101 height 24
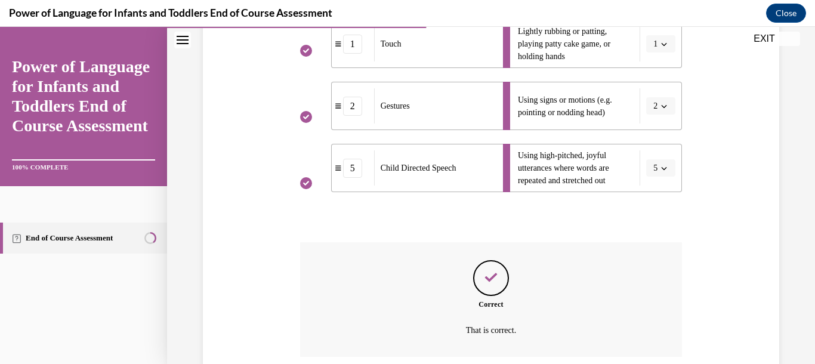
scroll to position [490, 0]
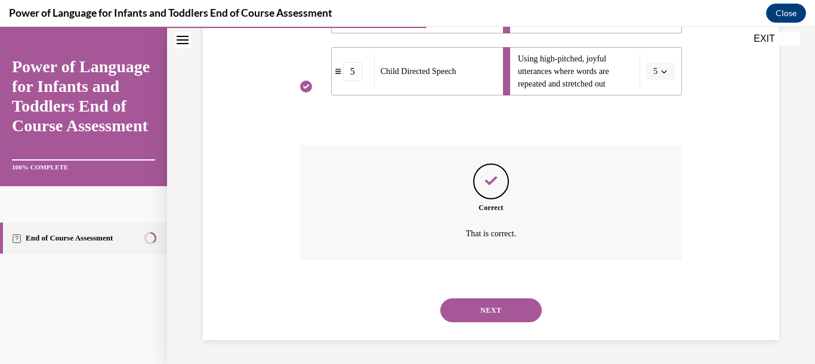
click at [489, 313] on button "NEXT" at bounding box center [490, 310] width 101 height 24
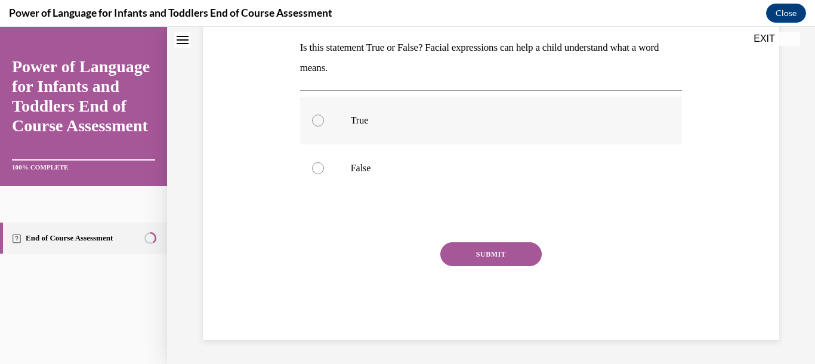
scroll to position [0, 0]
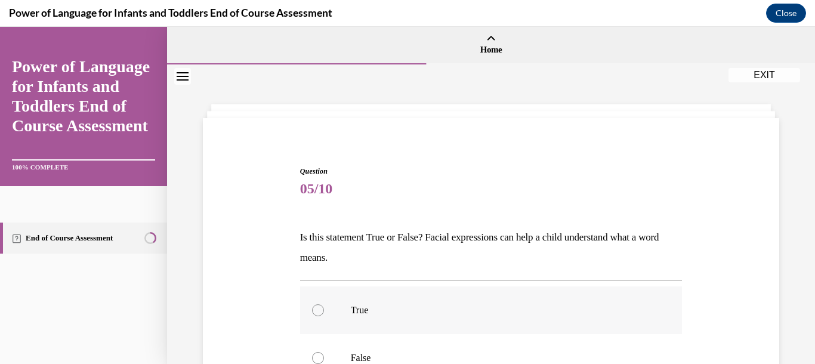
click at [316, 311] on div at bounding box center [318, 310] width 12 height 12
click at [316, 311] on input "True" at bounding box center [318, 310] width 12 height 12
radio input "true"
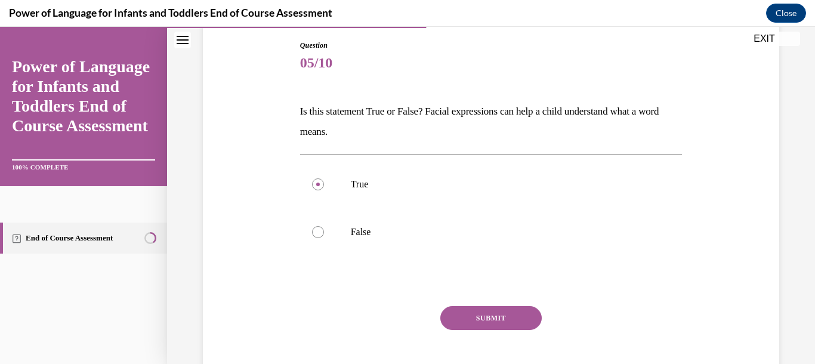
scroll to position [168, 0]
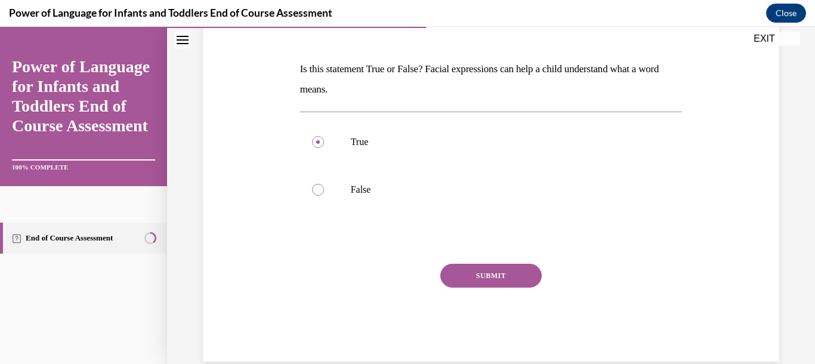
click at [507, 278] on button "SUBMIT" at bounding box center [490, 276] width 101 height 24
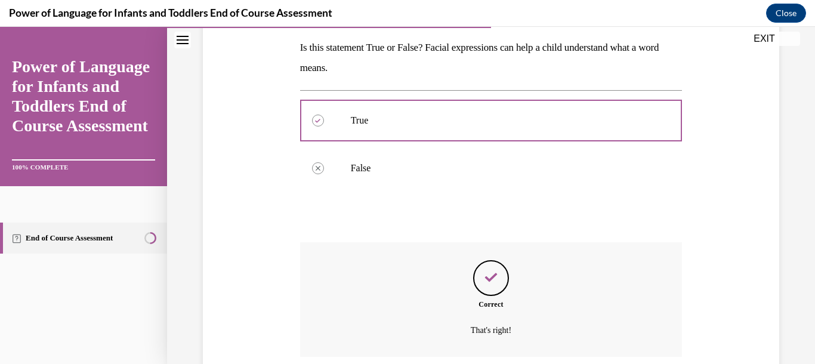
scroll to position [286, 0]
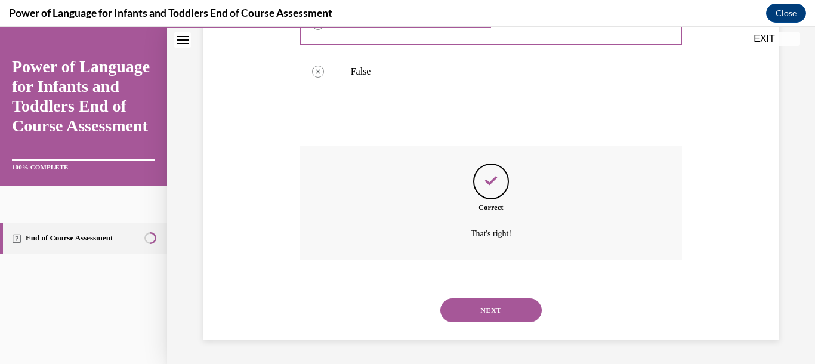
click at [475, 314] on button "NEXT" at bounding box center [490, 310] width 101 height 24
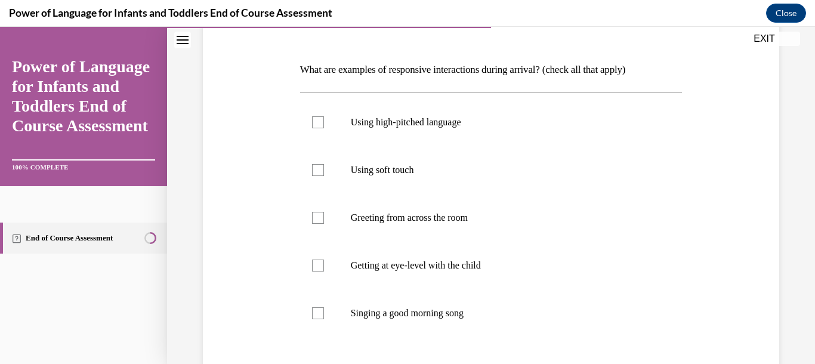
scroll to position [168, 0]
click at [314, 120] on div at bounding box center [318, 122] width 12 height 12
click at [314, 120] on input "Using high-pitched language" at bounding box center [318, 122] width 12 height 12
checkbox input "true"
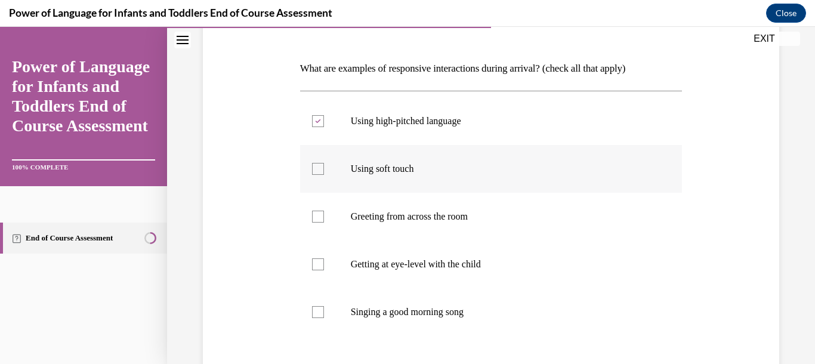
click at [318, 167] on div at bounding box center [318, 169] width 12 height 12
click at [318, 167] on input "Using soft touch" at bounding box center [318, 169] width 12 height 12
checkbox input "true"
click at [315, 264] on div at bounding box center [318, 264] width 12 height 12
click at [315, 264] on input "Getting at eye-level with the child" at bounding box center [318, 264] width 12 height 12
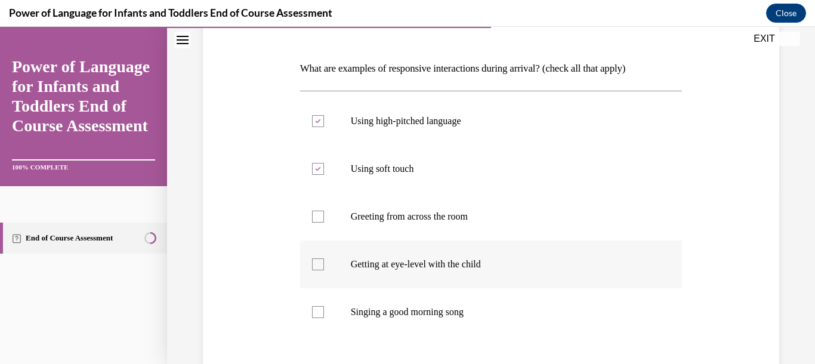
checkbox input "true"
click at [321, 313] on div at bounding box center [318, 312] width 12 height 12
click at [321, 313] on input "Singing a good morning song" at bounding box center [318, 312] width 12 height 12
checkbox input "true"
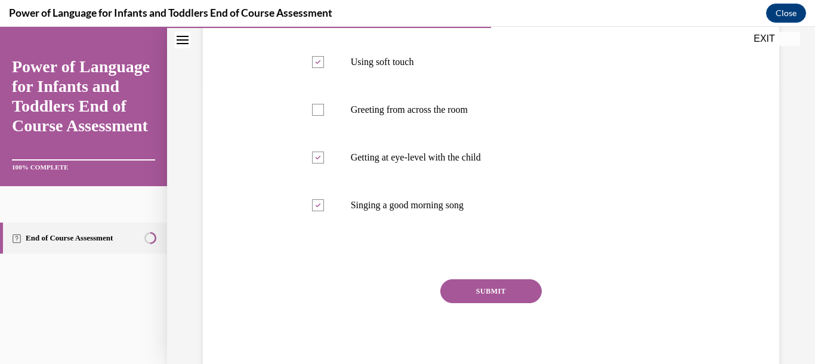
scroll to position [295, 0]
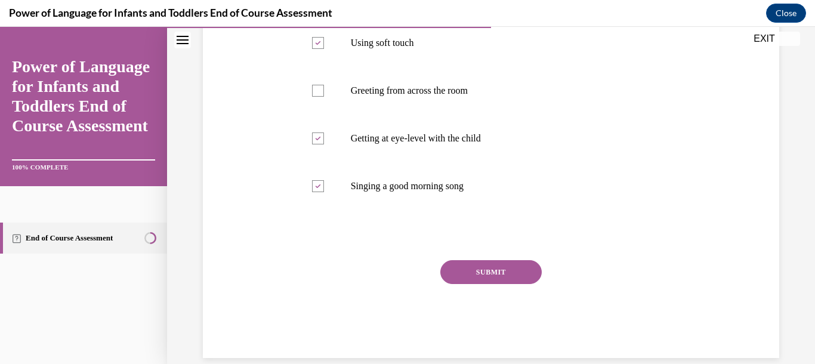
click at [488, 268] on button "SUBMIT" at bounding box center [490, 272] width 101 height 24
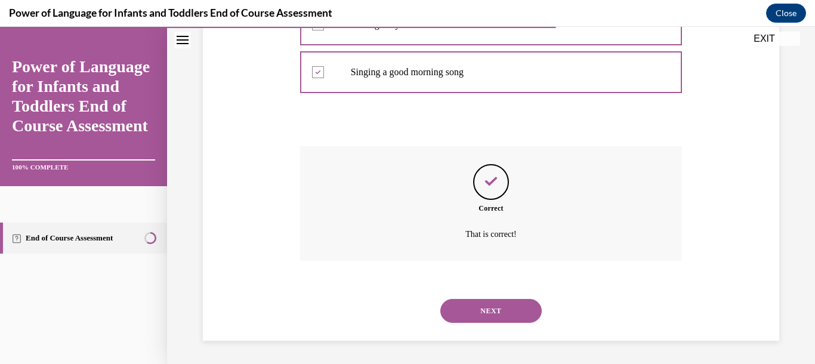
scroll to position [409, 0]
click at [487, 310] on button "NEXT" at bounding box center [490, 310] width 101 height 24
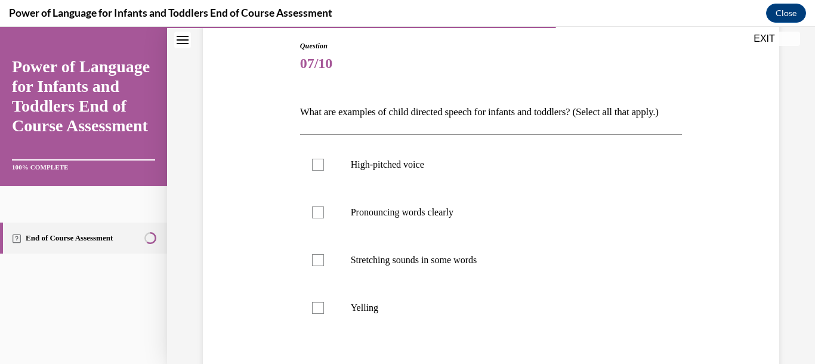
scroll to position [126, 0]
click at [314, 170] on div at bounding box center [318, 164] width 12 height 12
click at [314, 170] on input "High-pitched voice" at bounding box center [318, 164] width 12 height 12
checkbox input "true"
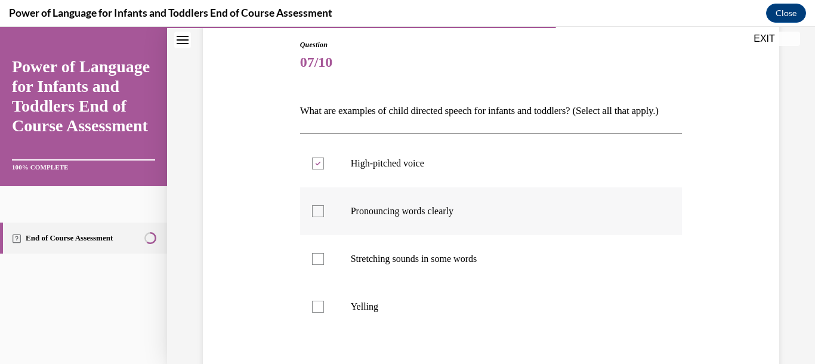
click at [318, 217] on div at bounding box center [318, 211] width 12 height 12
click at [318, 217] on input "Pronouncing words clearly" at bounding box center [318, 211] width 12 height 12
checkbox input "true"
click at [317, 265] on div at bounding box center [318, 259] width 12 height 12
click at [317, 265] on input "Stretching sounds in some words" at bounding box center [318, 259] width 12 height 12
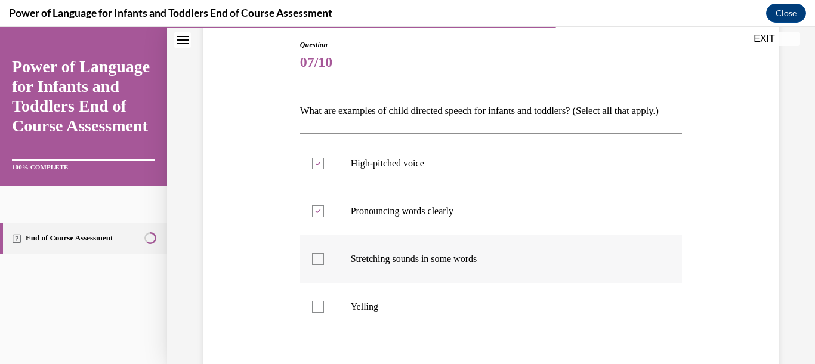
checkbox input "true"
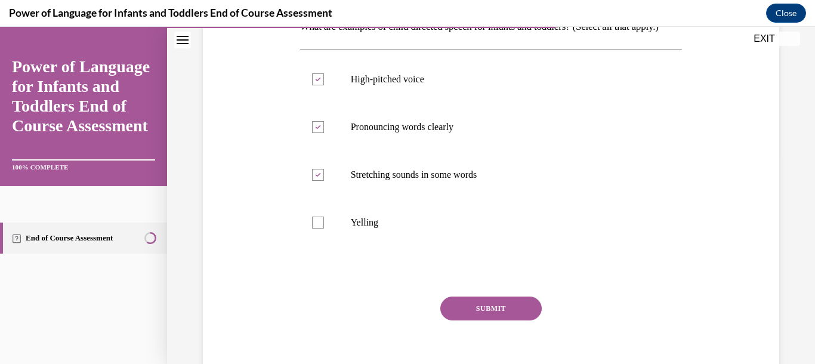
scroll to position [252, 0]
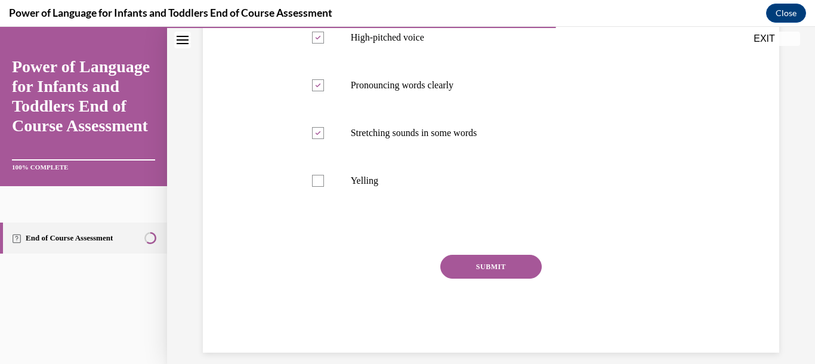
click at [478, 279] on button "SUBMIT" at bounding box center [490, 267] width 101 height 24
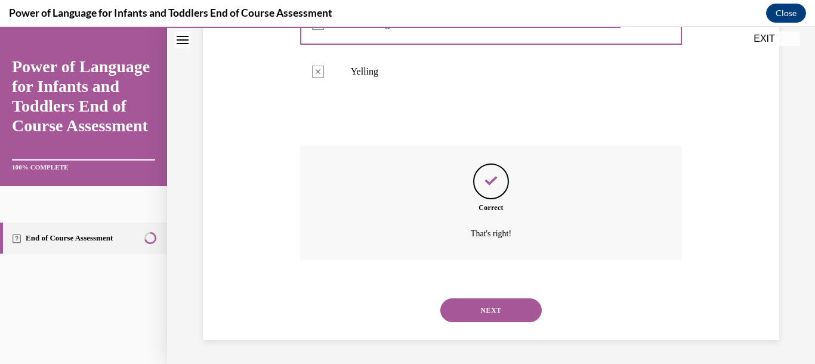
scroll to position [382, 0]
click at [481, 308] on button "NEXT" at bounding box center [490, 310] width 101 height 24
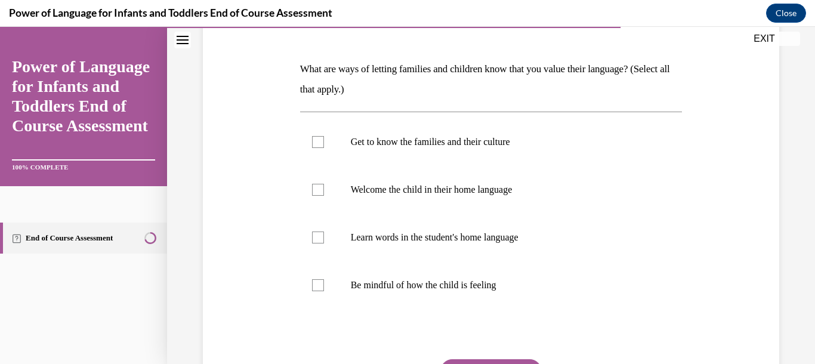
scroll to position [211, 0]
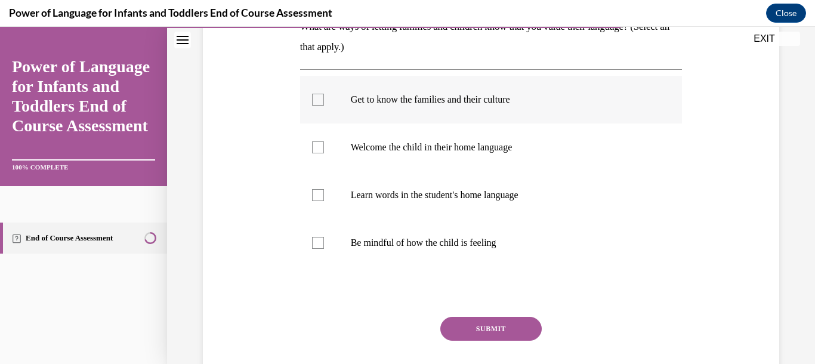
click at [317, 103] on div at bounding box center [318, 100] width 12 height 12
click at [317, 103] on input "Get to know the families and their culture" at bounding box center [318, 100] width 12 height 12
checkbox input "true"
click at [318, 146] on div at bounding box center [318, 147] width 12 height 12
click at [318, 146] on input "Welcome the child in their home language" at bounding box center [318, 147] width 12 height 12
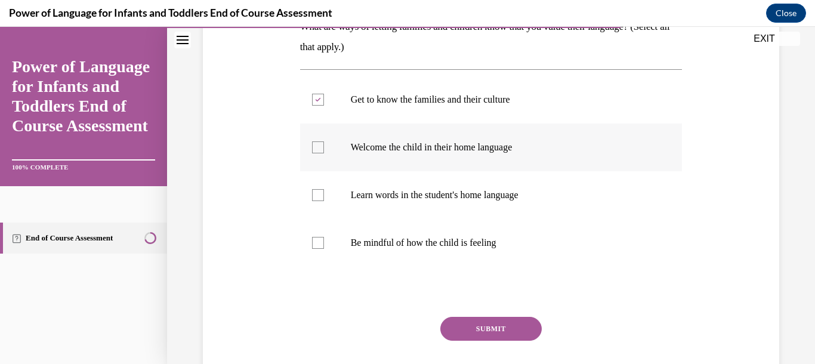
checkbox input "true"
click at [316, 198] on div at bounding box center [318, 195] width 12 height 12
click at [316, 198] on input "Learn words in the student's home language" at bounding box center [318, 195] width 12 height 12
checkbox input "true"
click at [314, 243] on div at bounding box center [318, 243] width 12 height 12
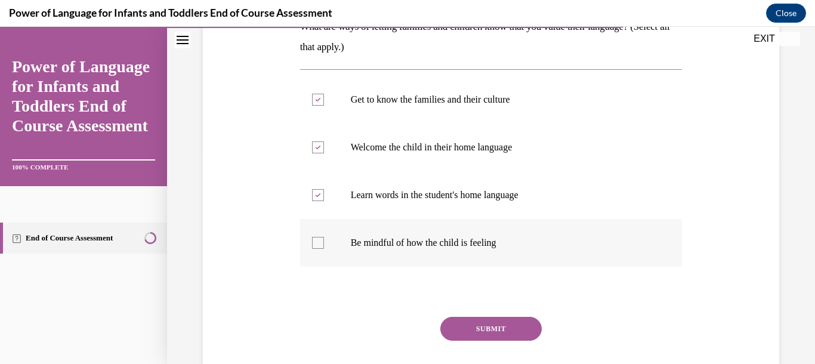
click at [314, 243] on input "Be mindful of how the child is feeling" at bounding box center [318, 243] width 12 height 12
checkbox input "true"
click at [468, 330] on button "SUBMIT" at bounding box center [490, 329] width 101 height 24
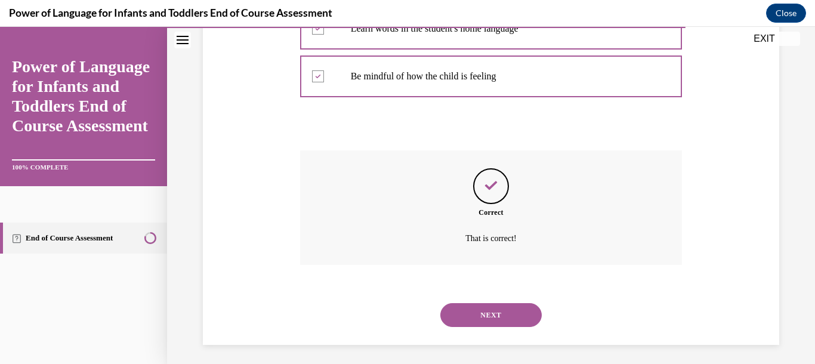
scroll to position [382, 0]
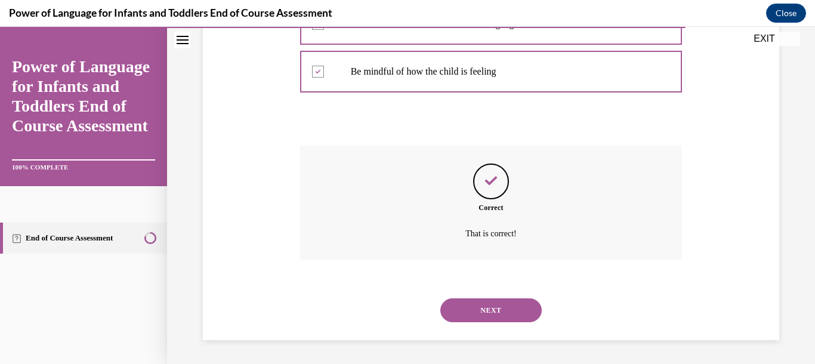
click at [486, 317] on button "NEXT" at bounding box center [490, 310] width 101 height 24
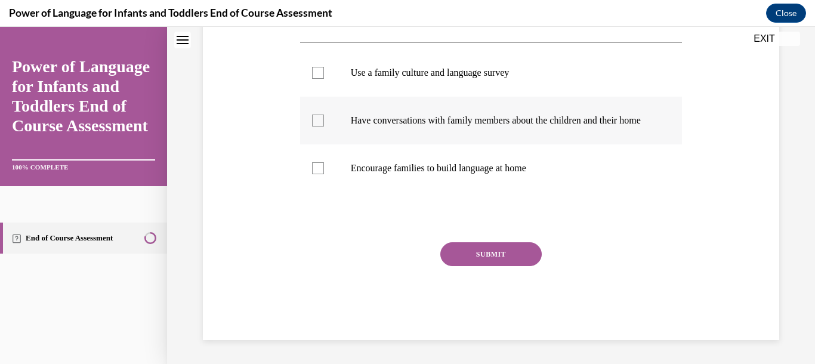
scroll to position [0, 0]
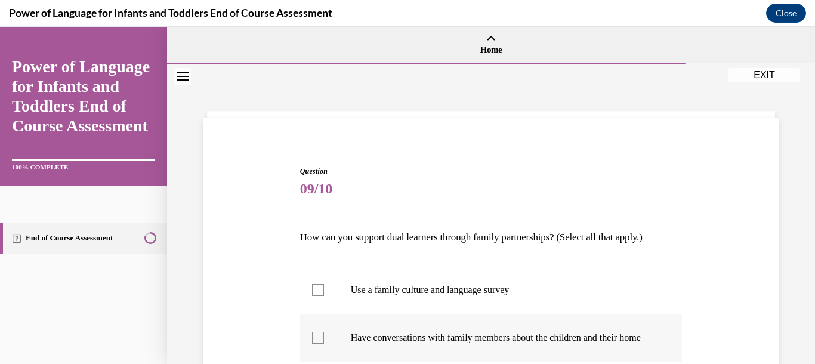
click at [485, 313] on label "Use a family culture and language survey" at bounding box center [491, 290] width 382 height 48
click at [324, 296] on input "Use a family culture and language survey" at bounding box center [318, 290] width 12 height 12
checkbox input "true"
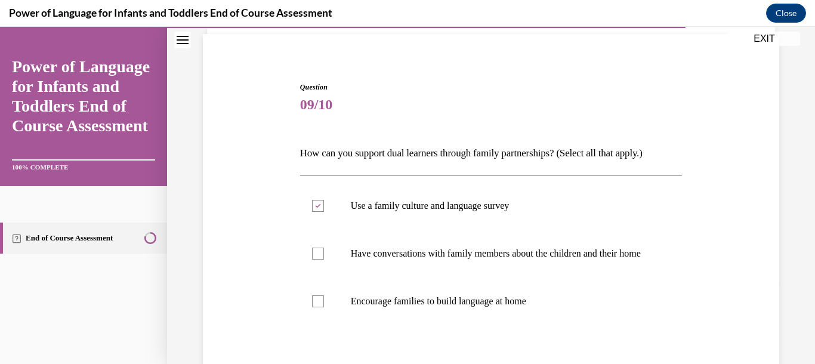
scroll to position [126, 0]
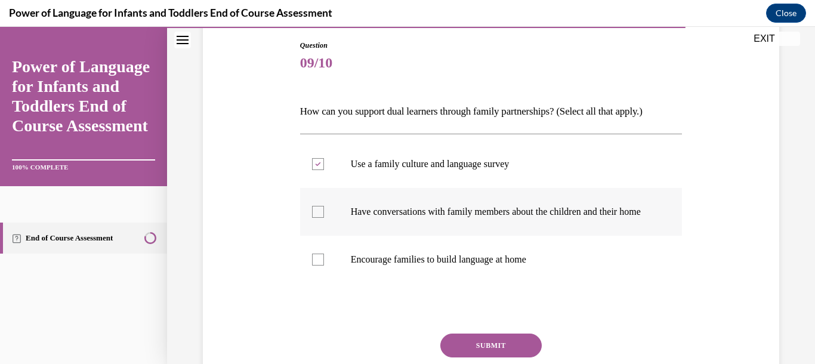
click at [316, 217] on div at bounding box center [318, 212] width 12 height 12
click at [316, 217] on input "Have conversations with family members about the children and their home" at bounding box center [318, 212] width 12 height 12
checkbox input "true"
click at [322, 274] on label "Encourage families to build language at home" at bounding box center [491, 259] width 382 height 48
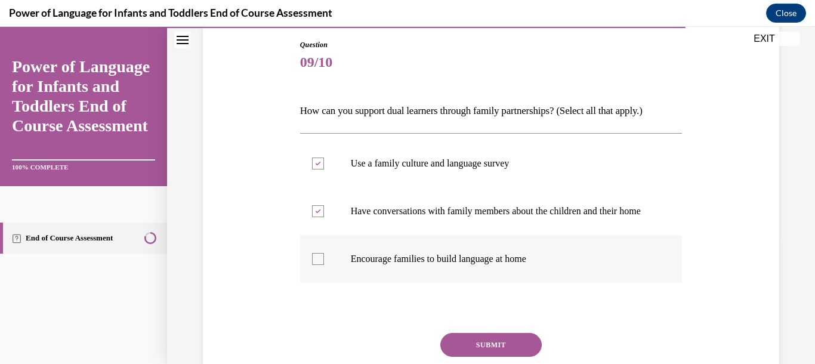
click at [322, 265] on input "Encourage families to build language at home" at bounding box center [318, 259] width 12 height 12
checkbox input "true"
click at [499, 354] on button "SUBMIT" at bounding box center [490, 345] width 101 height 24
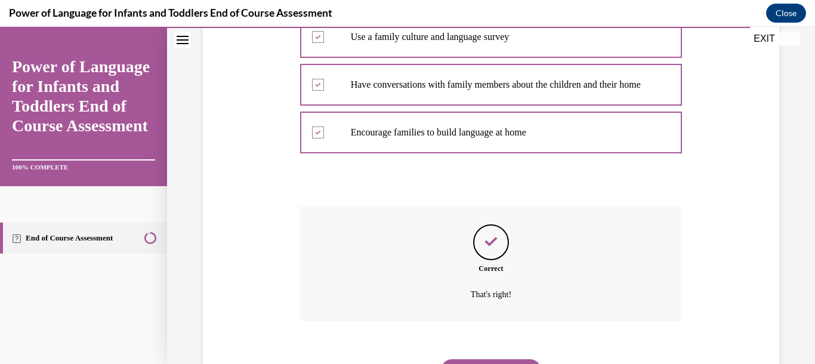
scroll to position [326, 0]
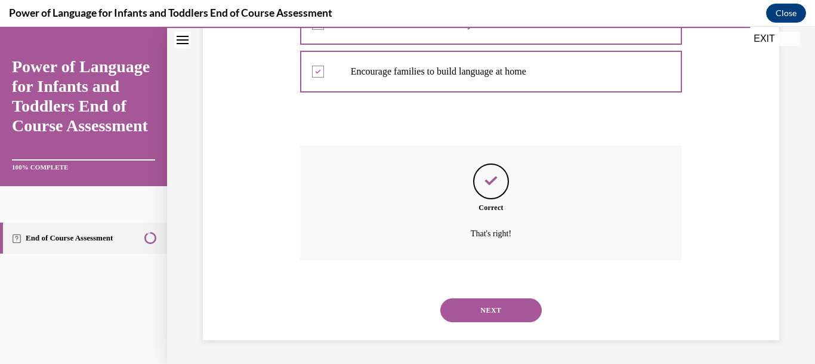
click at [487, 308] on button "NEXT" at bounding box center [490, 310] width 101 height 24
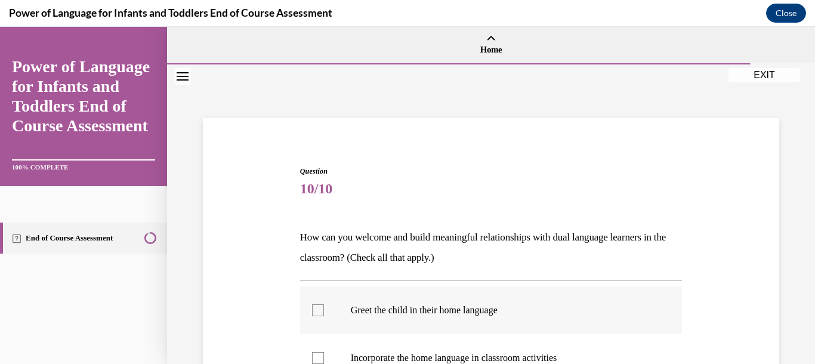
click at [314, 313] on div at bounding box center [318, 310] width 12 height 12
click at [314, 313] on input "Greet the child in their home language" at bounding box center [318, 310] width 12 height 12
checkbox input "true"
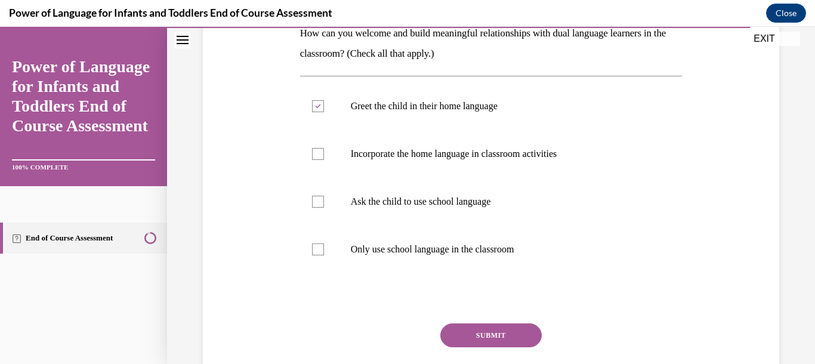
scroll to position [211, 0]
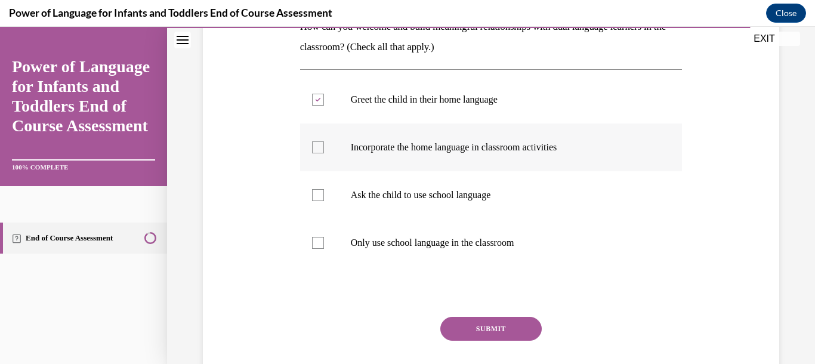
click at [316, 144] on div at bounding box center [318, 147] width 12 height 12
click at [316, 144] on input "Incorporate the home language in classroom activities" at bounding box center [318, 147] width 12 height 12
checkbox input "true"
click at [482, 327] on button "SUBMIT" at bounding box center [490, 329] width 101 height 24
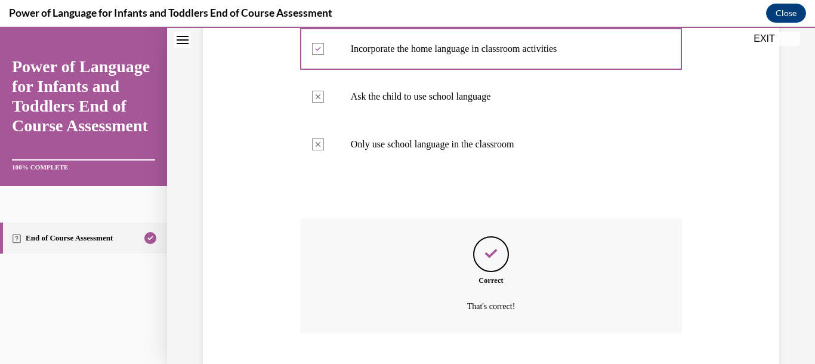
scroll to position [382, 0]
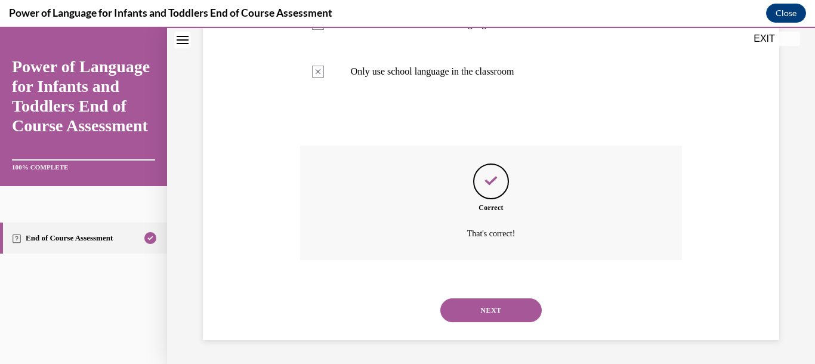
click at [483, 319] on button "NEXT" at bounding box center [490, 310] width 101 height 24
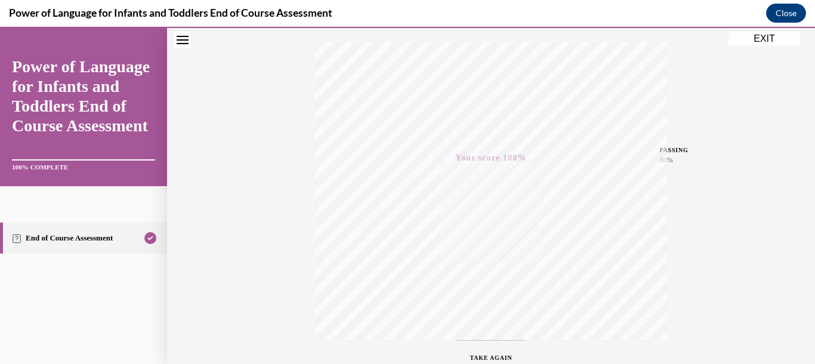
scroll to position [190, 0]
click at [766, 43] on button "EXIT" at bounding box center [764, 39] width 72 height 14
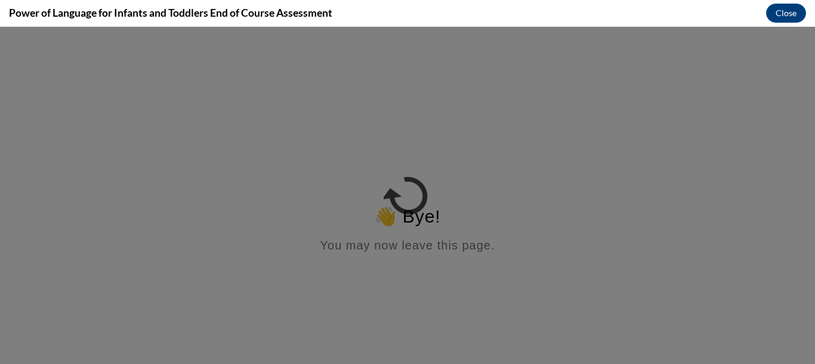
scroll to position [0, 0]
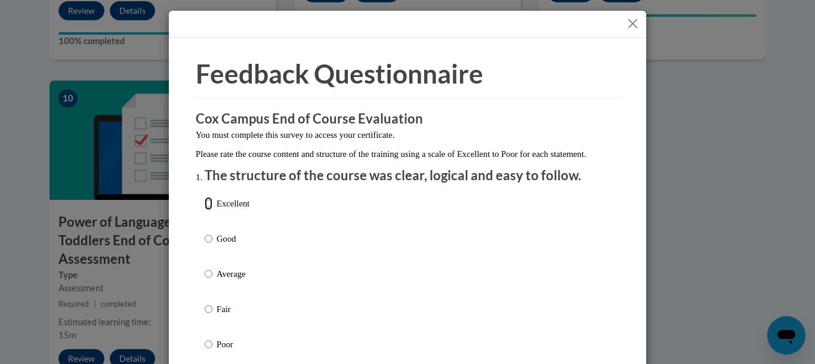
click at [205, 210] on input "Excellent" at bounding box center [209, 203] width 8 height 13
radio input "true"
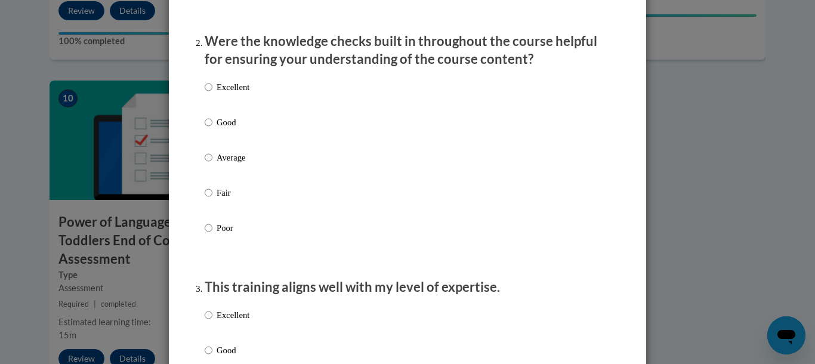
scroll to position [364, 0]
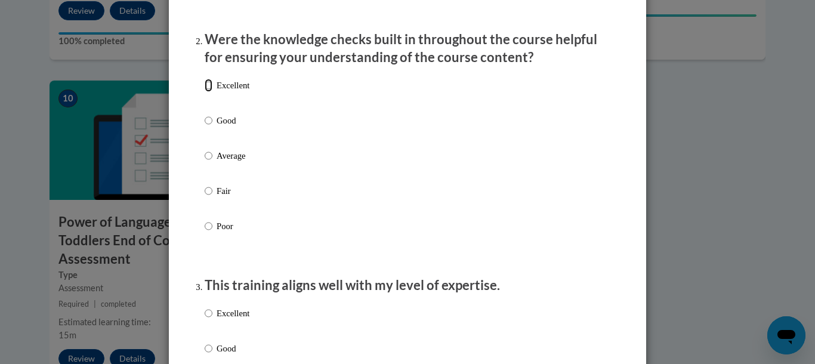
click at [205, 92] on input "Excellent" at bounding box center [209, 85] width 8 height 13
radio input "true"
click at [205, 320] on input "Excellent" at bounding box center [209, 313] width 8 height 13
radio input "true"
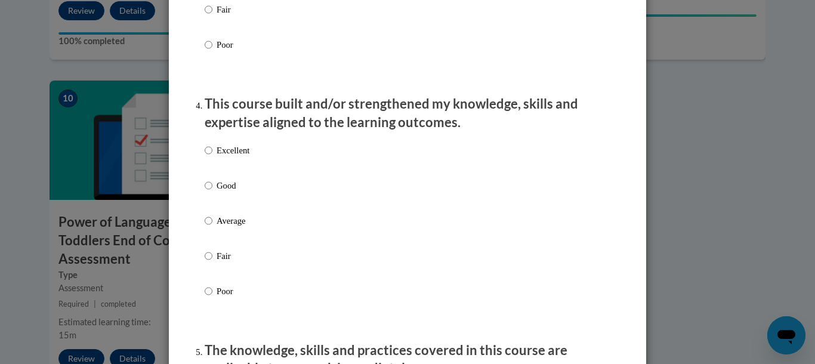
scroll to position [818, 0]
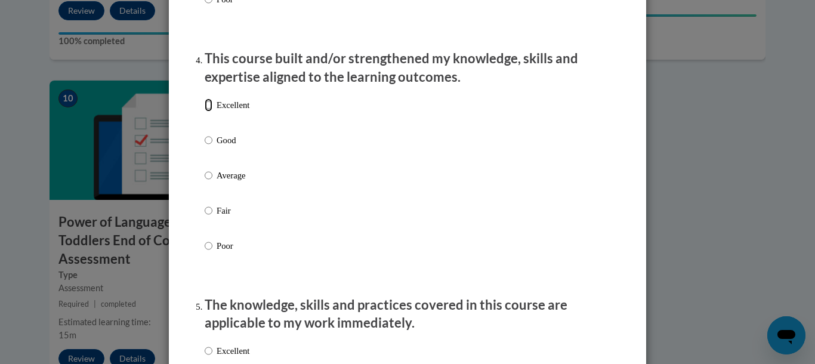
click at [205, 112] on input "Excellent" at bounding box center [209, 104] width 8 height 13
radio input "true"
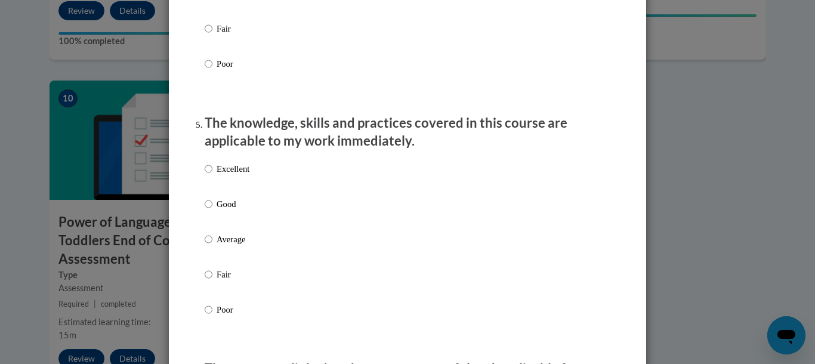
scroll to position [1046, 0]
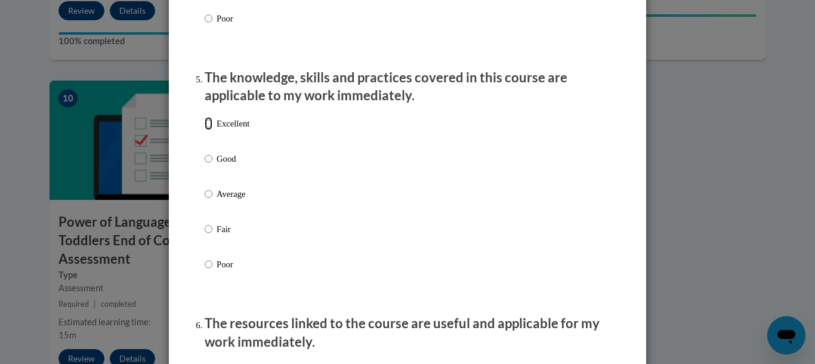
click at [205, 130] on input "Excellent" at bounding box center [209, 123] width 8 height 13
radio input "true"
click at [605, 294] on div "Excellent Good Average Fair Poor" at bounding box center [408, 208] width 406 height 194
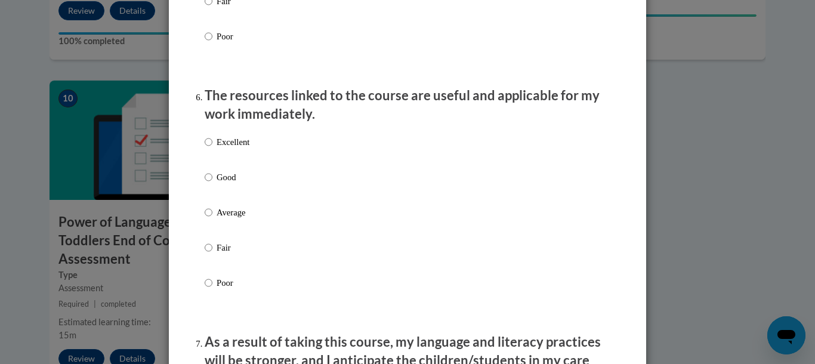
scroll to position [1319, 0]
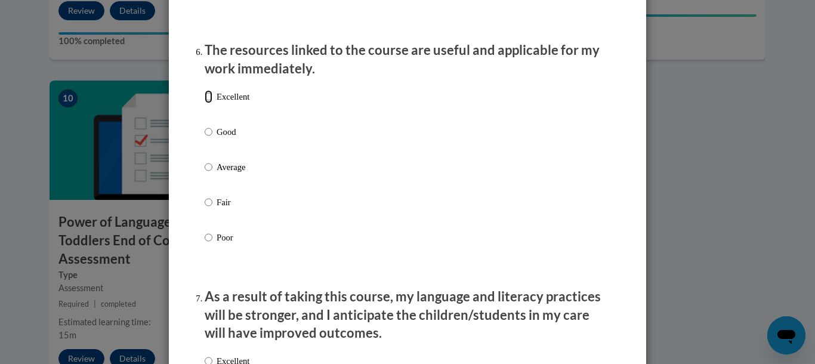
click at [205, 103] on input "Excellent" at bounding box center [209, 96] width 8 height 13
radio input "true"
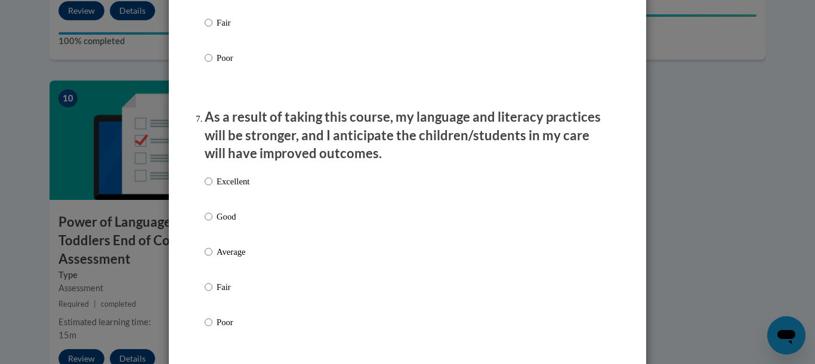
scroll to position [1501, 0]
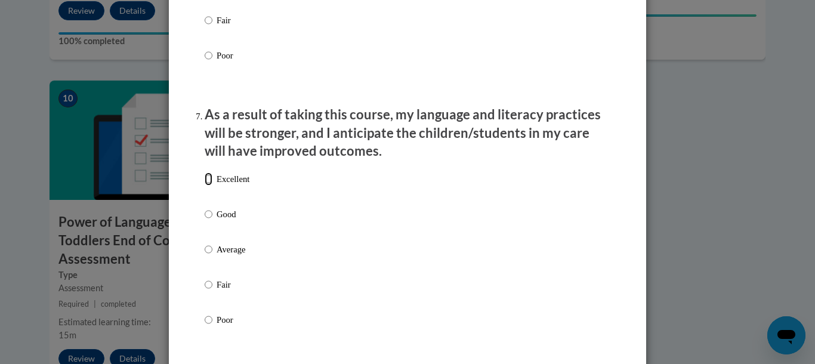
click at [205, 186] on input "Excellent" at bounding box center [209, 178] width 8 height 13
radio input "true"
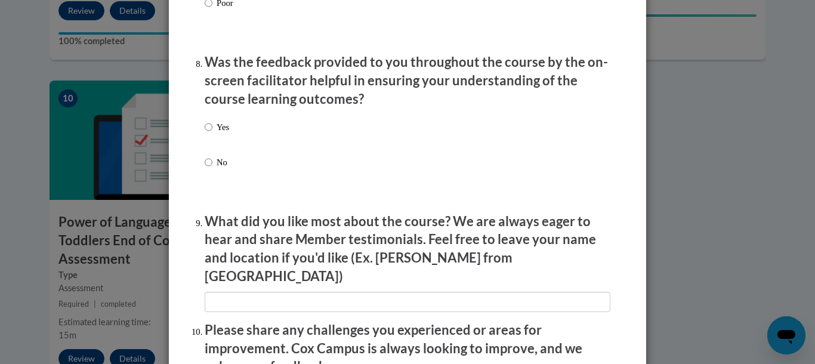
scroll to position [1819, 0]
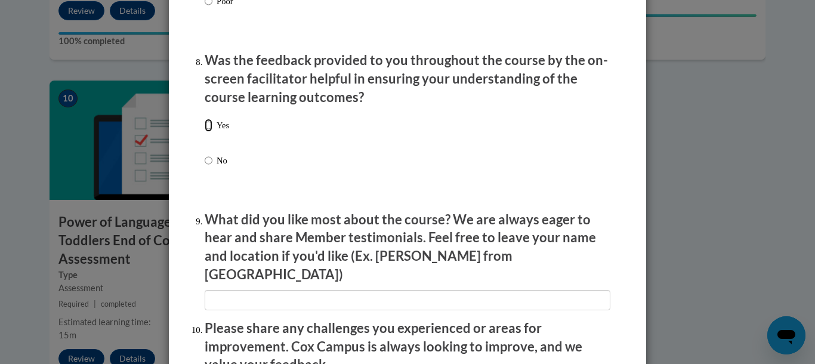
click at [205, 132] on input "Yes" at bounding box center [209, 125] width 8 height 13
radio input "true"
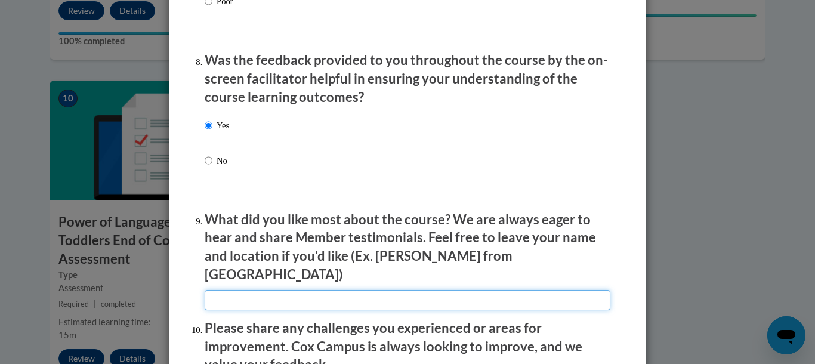
click at [221, 290] on input "textbox" at bounding box center [408, 300] width 406 height 20
type input "Love taking the course."
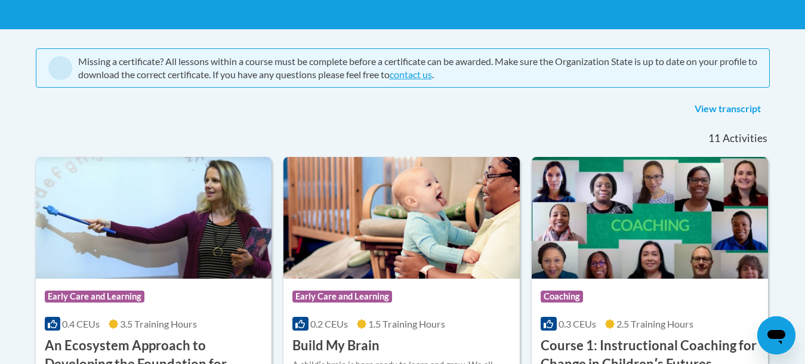
scroll to position [196, 0]
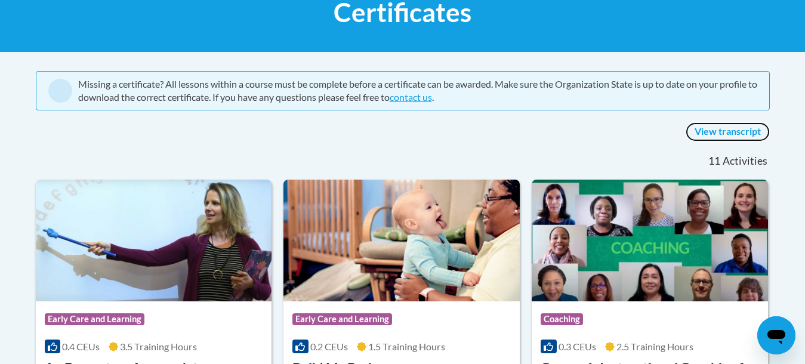
click at [720, 128] on link "View transcript" at bounding box center [727, 131] width 84 height 19
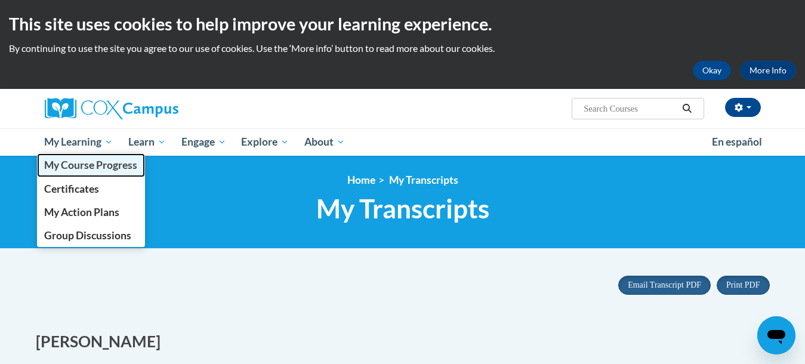
click at [66, 162] on span "My Course Progress" at bounding box center [90, 165] width 93 height 13
